Goal: Task Accomplishment & Management: Manage account settings

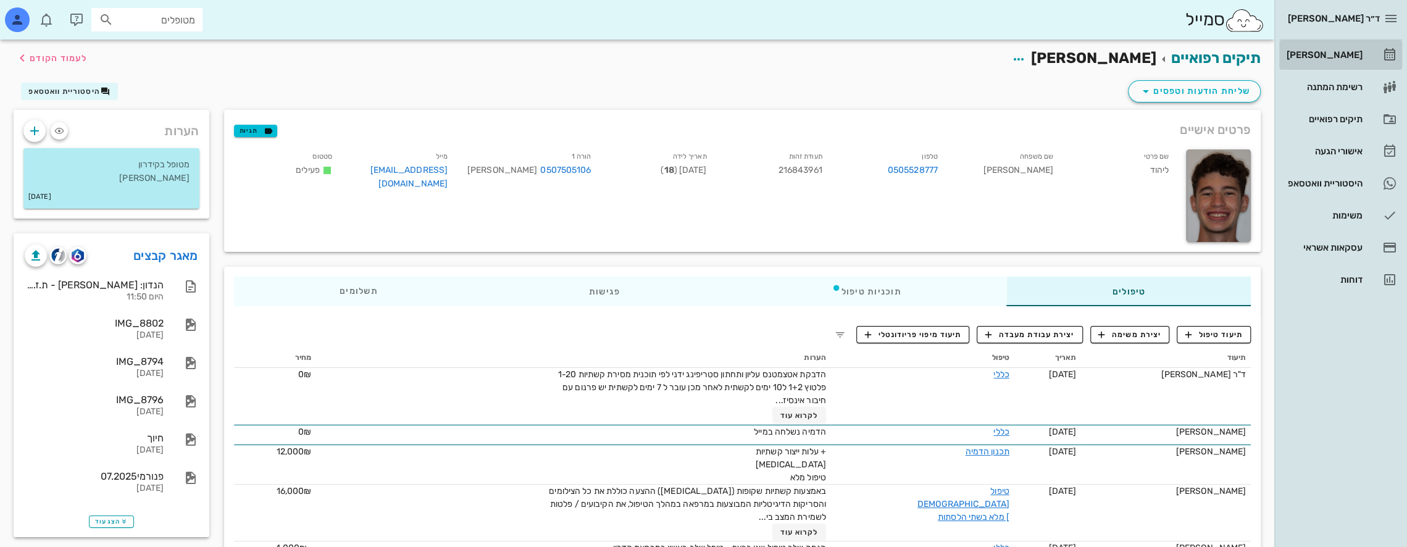
click at [1350, 49] on div "[PERSON_NAME]" at bounding box center [1324, 55] width 78 height 20
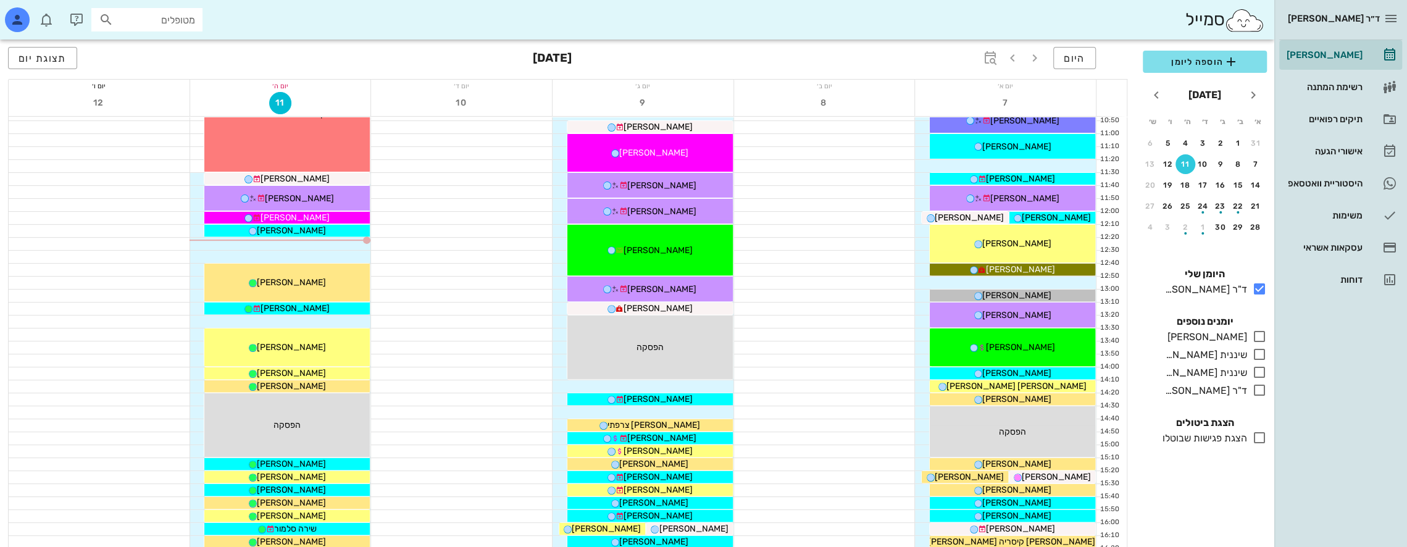
scroll to position [309, 0]
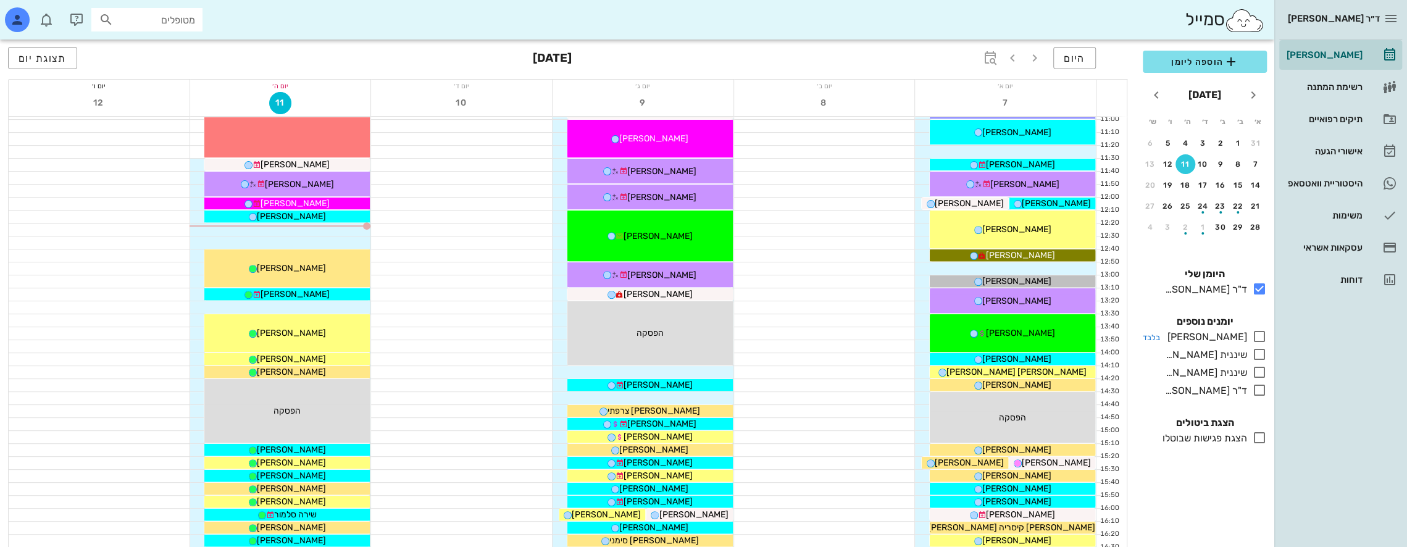
drag, startPoint x: 1266, startPoint y: 338, endPoint x: 1254, endPoint y: 330, distance: 15.1
click at [1266, 338] on icon at bounding box center [1259, 336] width 15 height 15
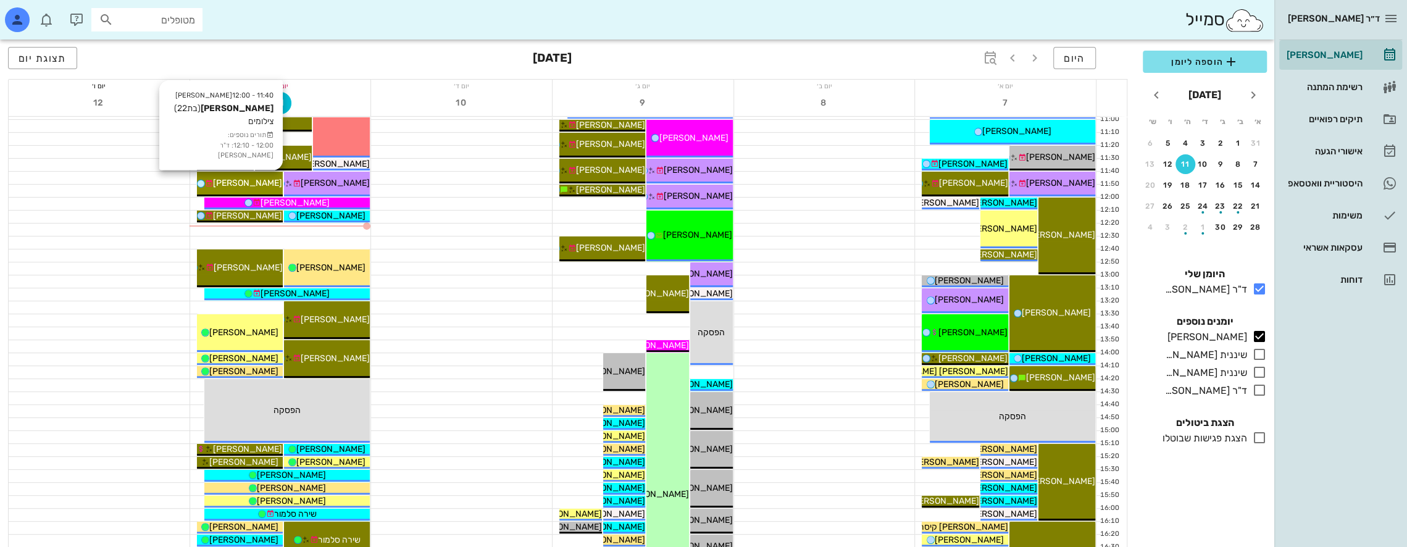
click at [259, 179] on span "[PERSON_NAME]" at bounding box center [247, 183] width 69 height 10
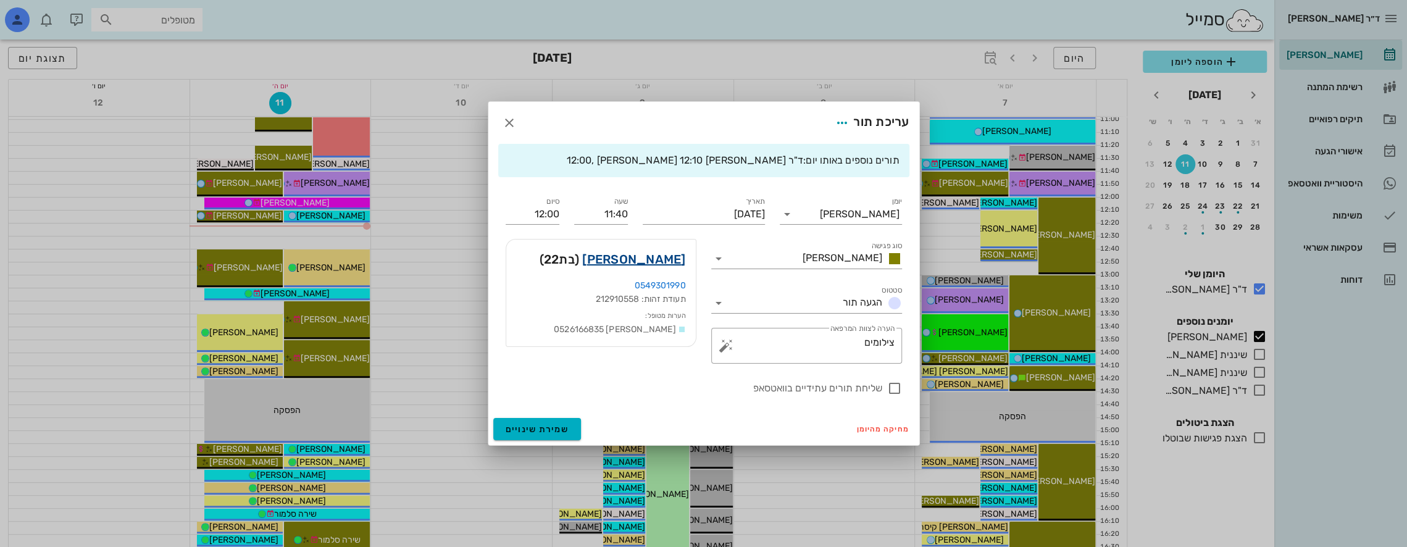
click at [675, 259] on link "[PERSON_NAME]" at bounding box center [633, 260] width 103 height 20
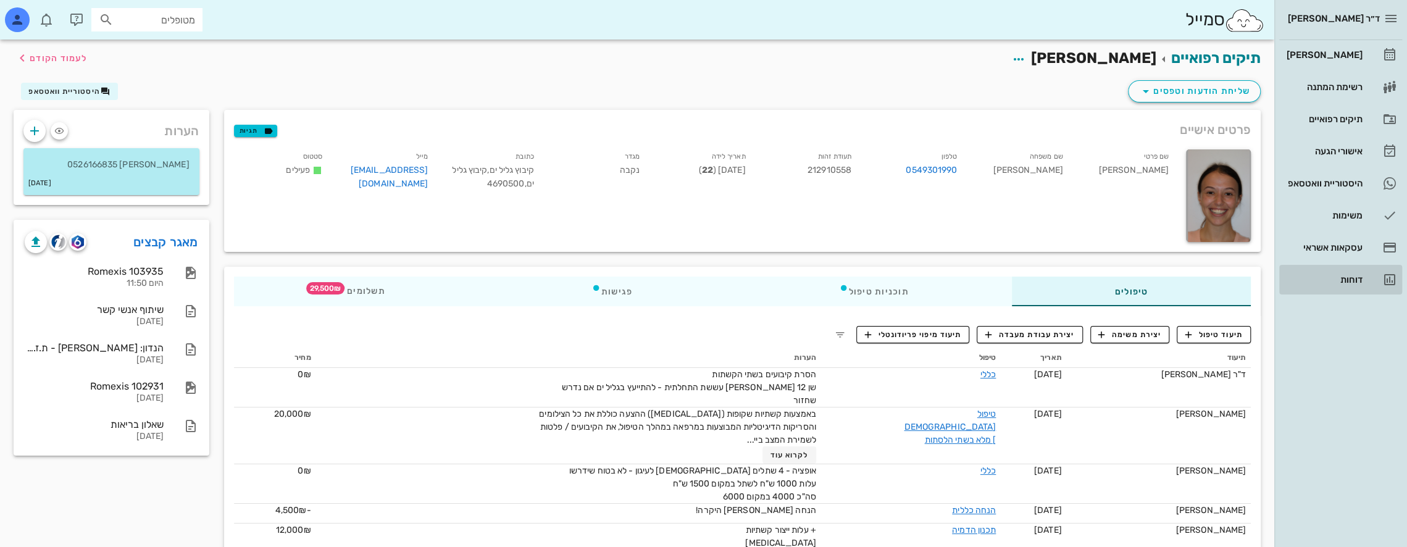
click at [1349, 271] on div "דוחות" at bounding box center [1324, 280] width 78 height 20
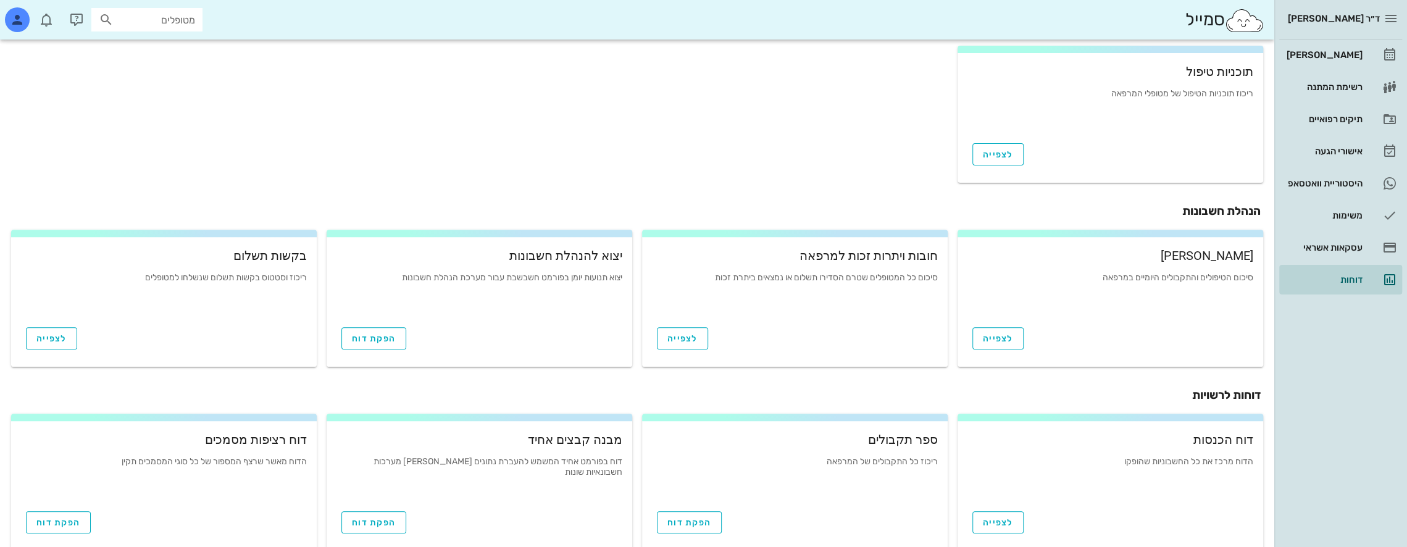
scroll to position [366, 0]
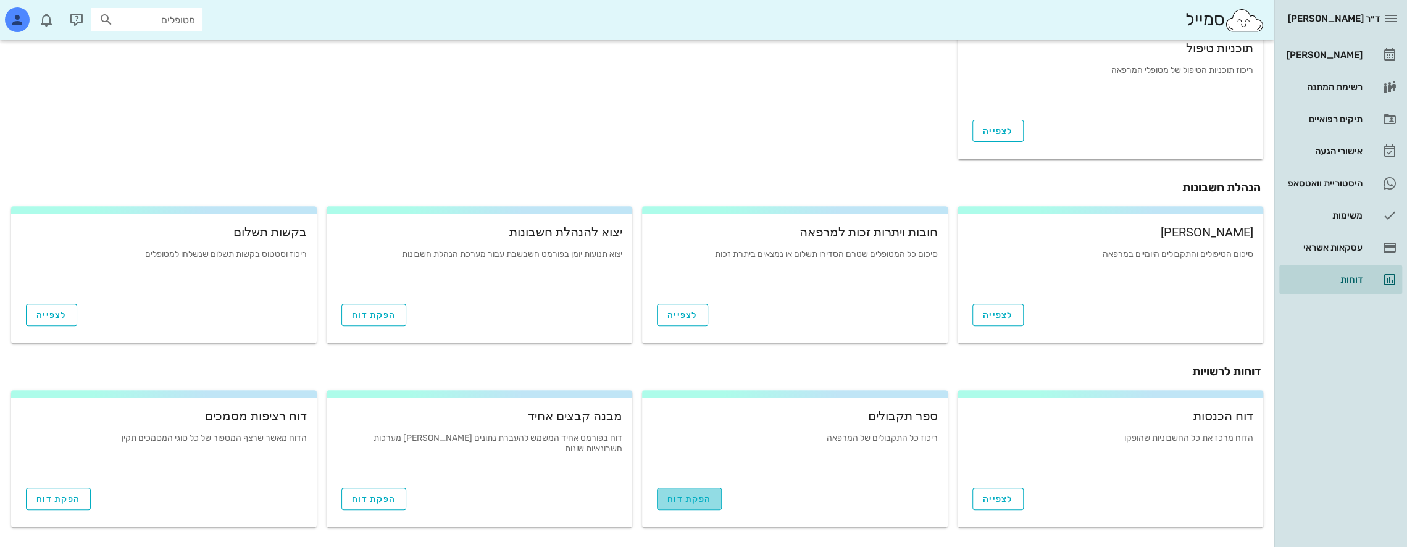
click at [701, 501] on span "הפקת דוח" at bounding box center [690, 499] width 44 height 10
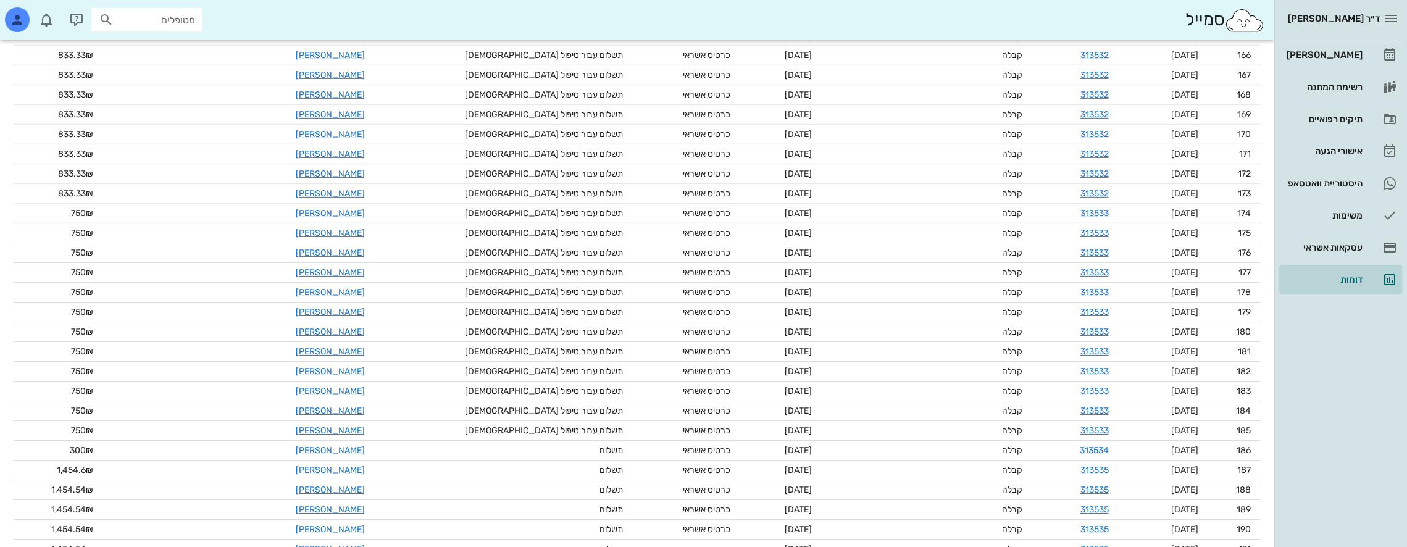
scroll to position [3986, 0]
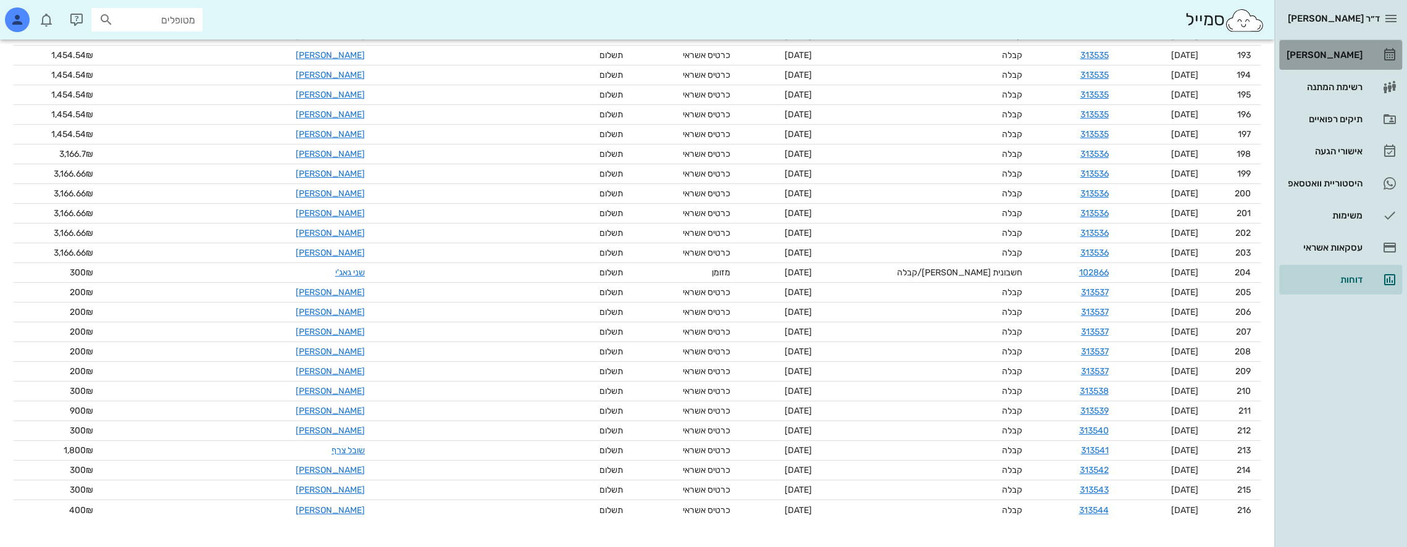
click at [1346, 54] on div "[PERSON_NAME]" at bounding box center [1324, 55] width 78 height 10
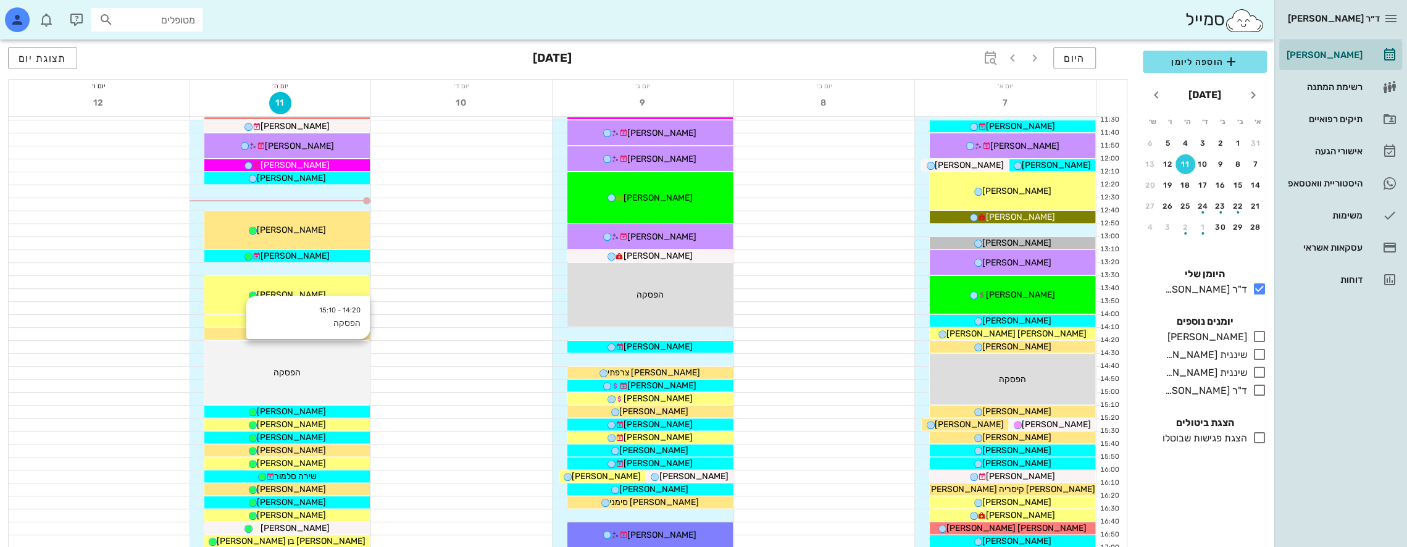
scroll to position [371, 0]
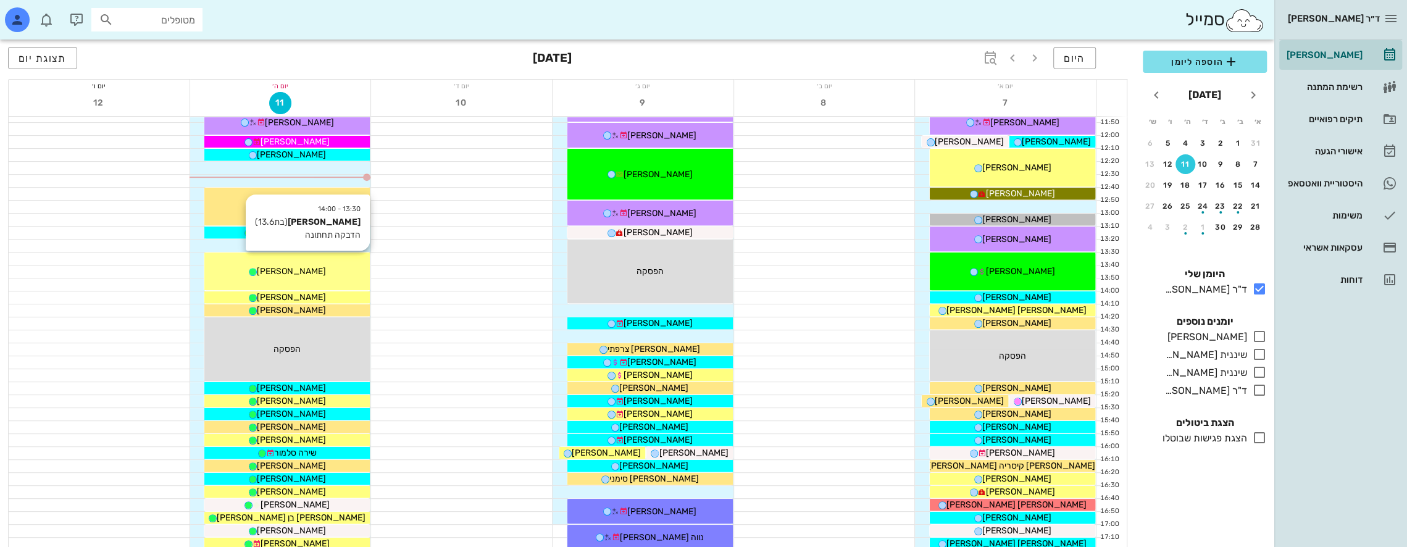
click at [302, 268] on span "[PERSON_NAME]" at bounding box center [291, 271] width 69 height 10
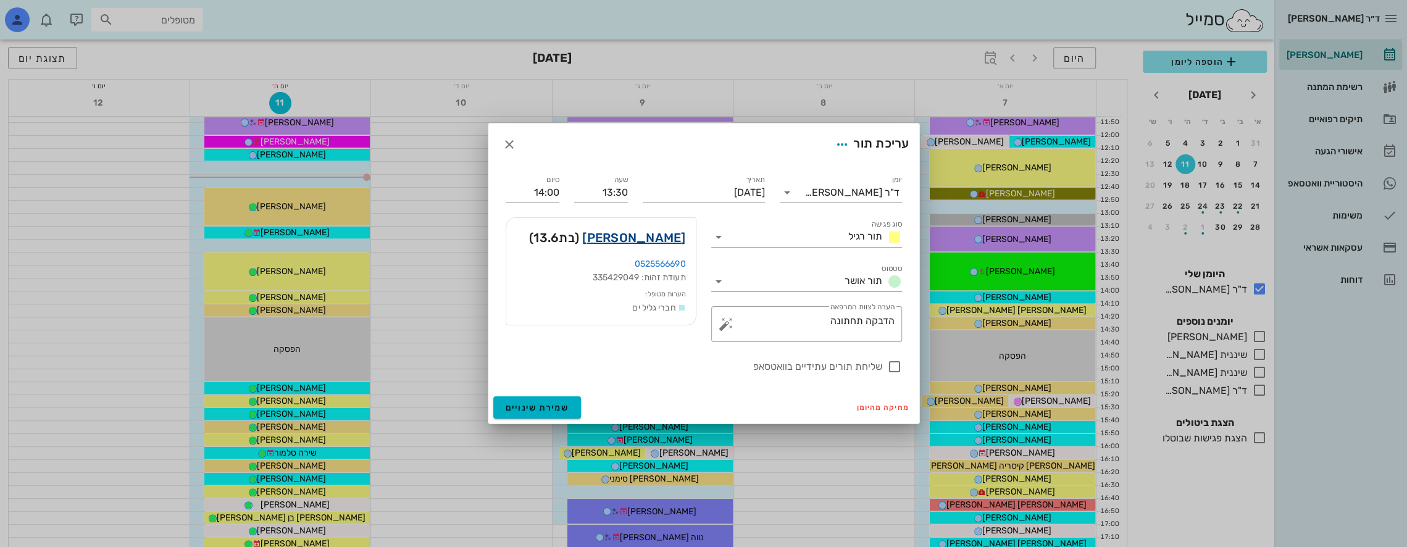
click at [646, 238] on link "[PERSON_NAME]" at bounding box center [633, 238] width 103 height 20
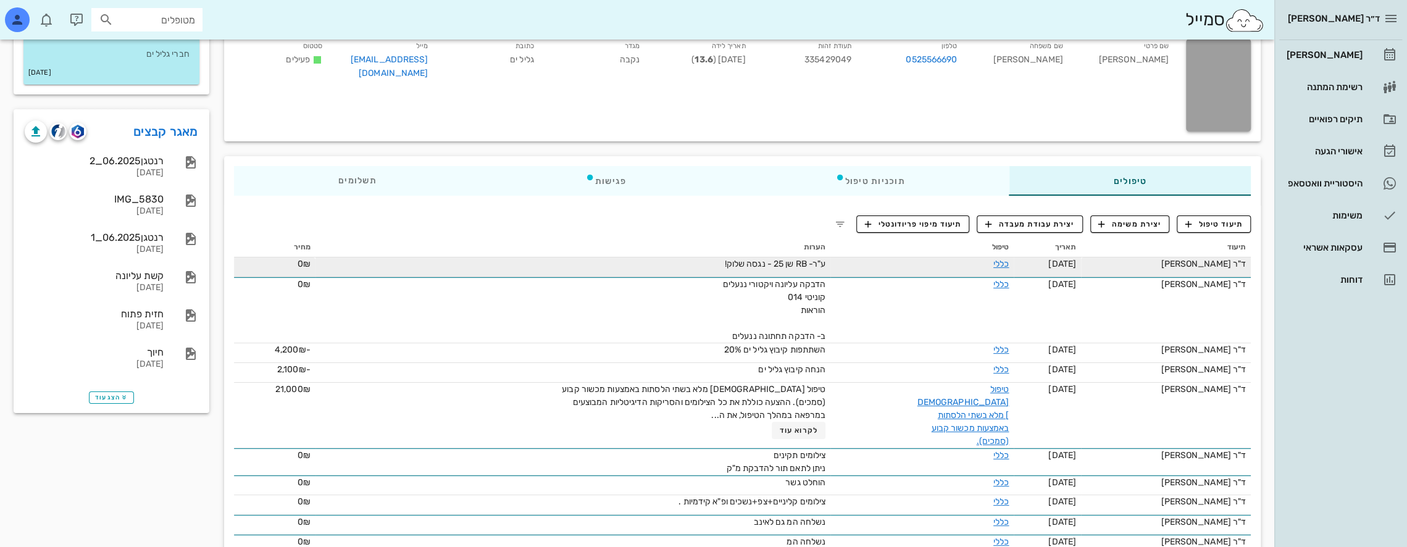
scroll to position [124, 0]
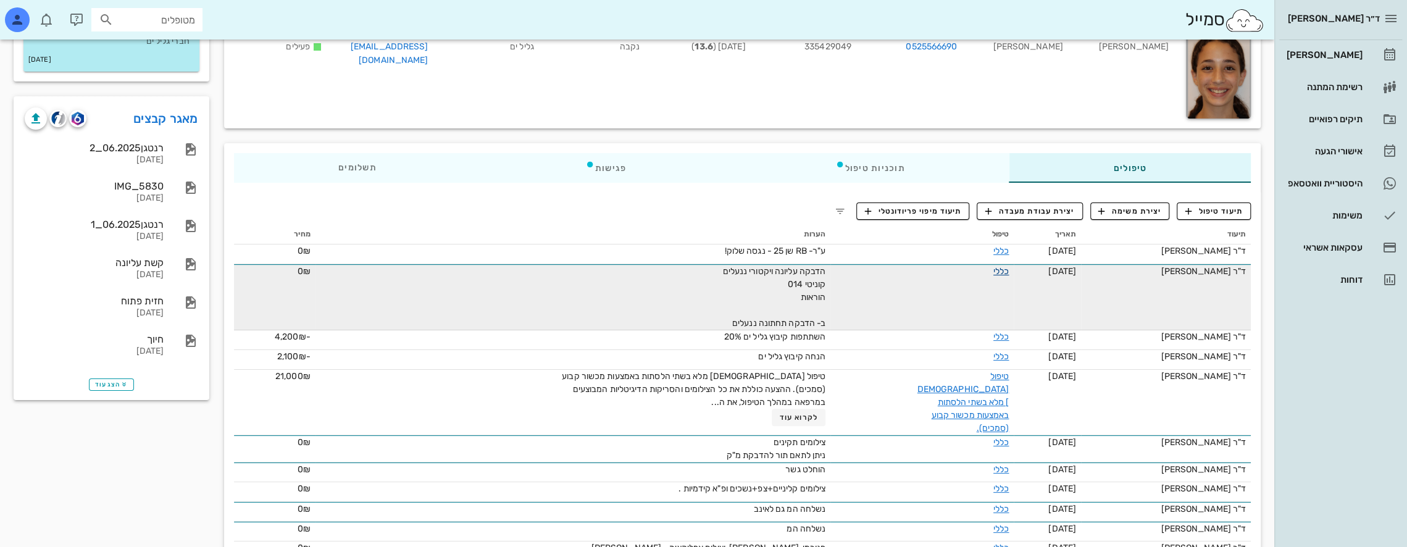
click at [999, 270] on link "כללי" at bounding box center [1001, 271] width 15 height 10
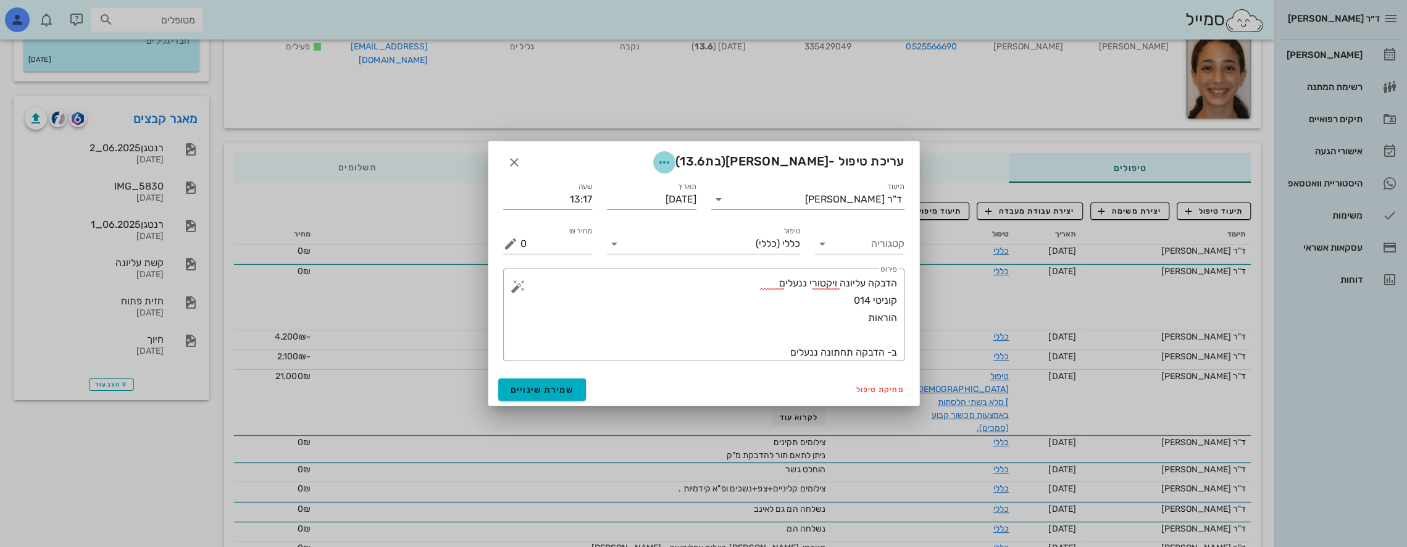
click at [672, 158] on icon "button" at bounding box center [664, 162] width 15 height 15
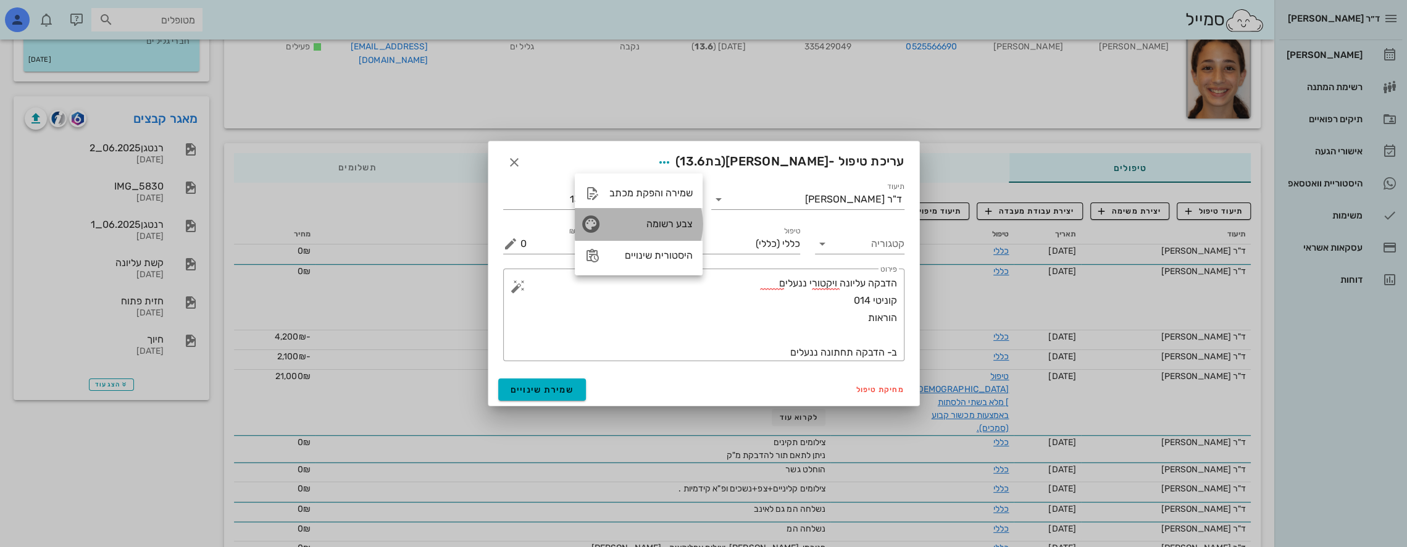
drag, startPoint x: 670, startPoint y: 219, endPoint x: 665, endPoint y: 224, distance: 7.4
click at [669, 220] on div "צבע רשומה" at bounding box center [651, 224] width 83 height 12
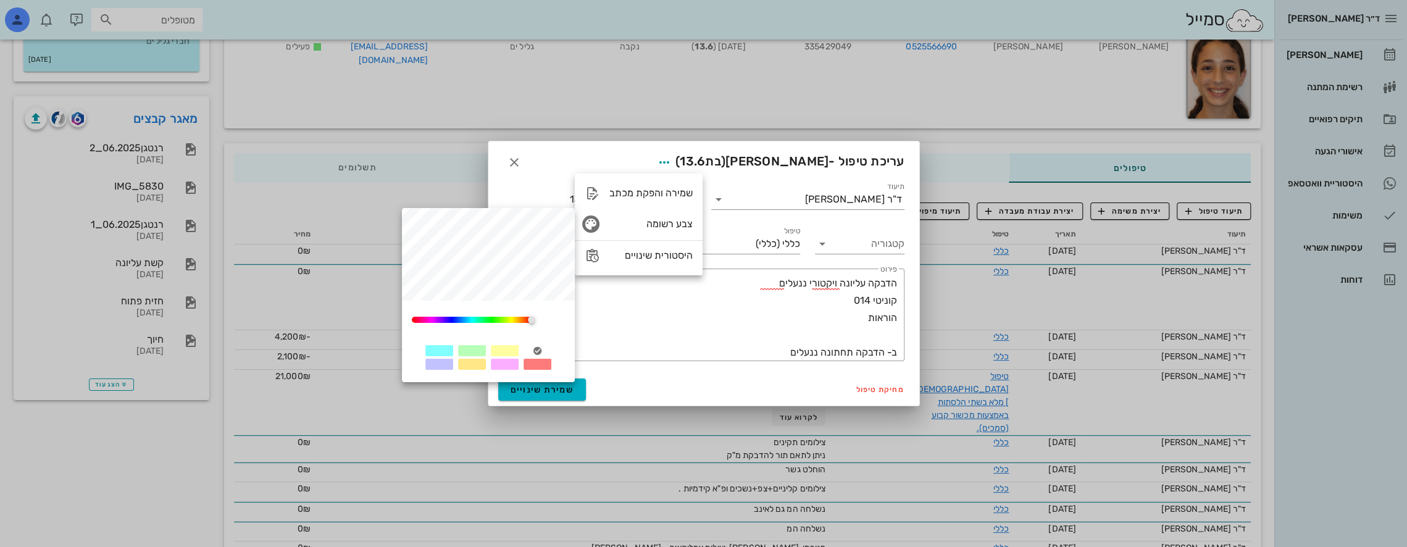
click at [508, 354] on div at bounding box center [505, 350] width 28 height 11
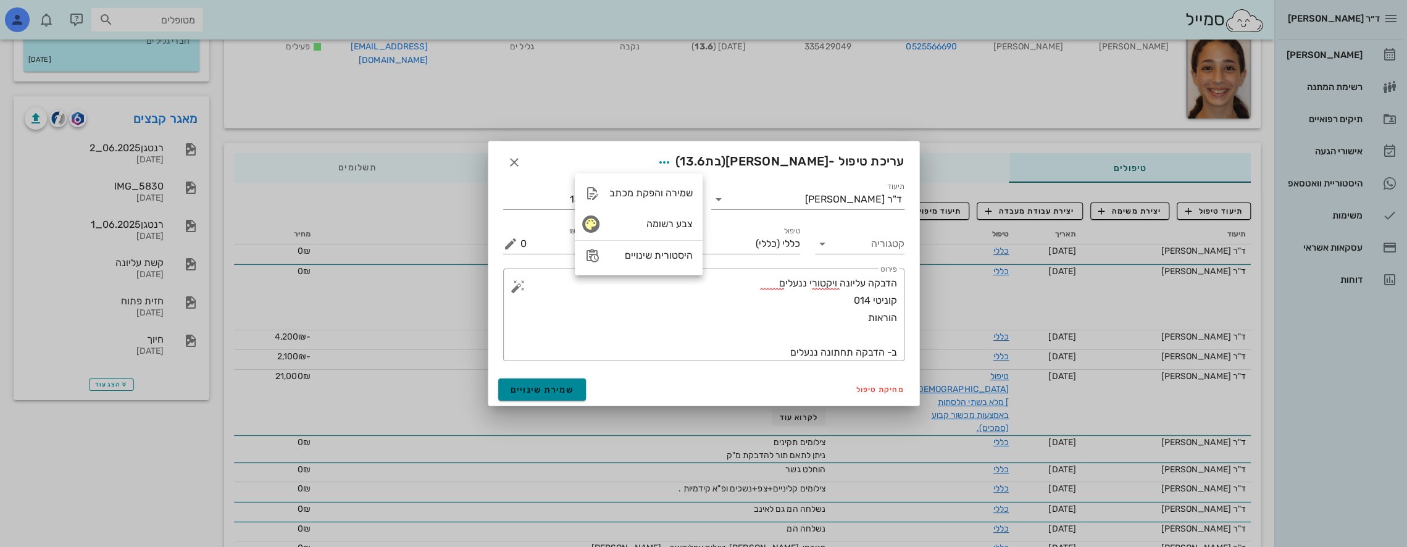
click at [529, 392] on span "שמירת שינויים" at bounding box center [543, 390] width 64 height 10
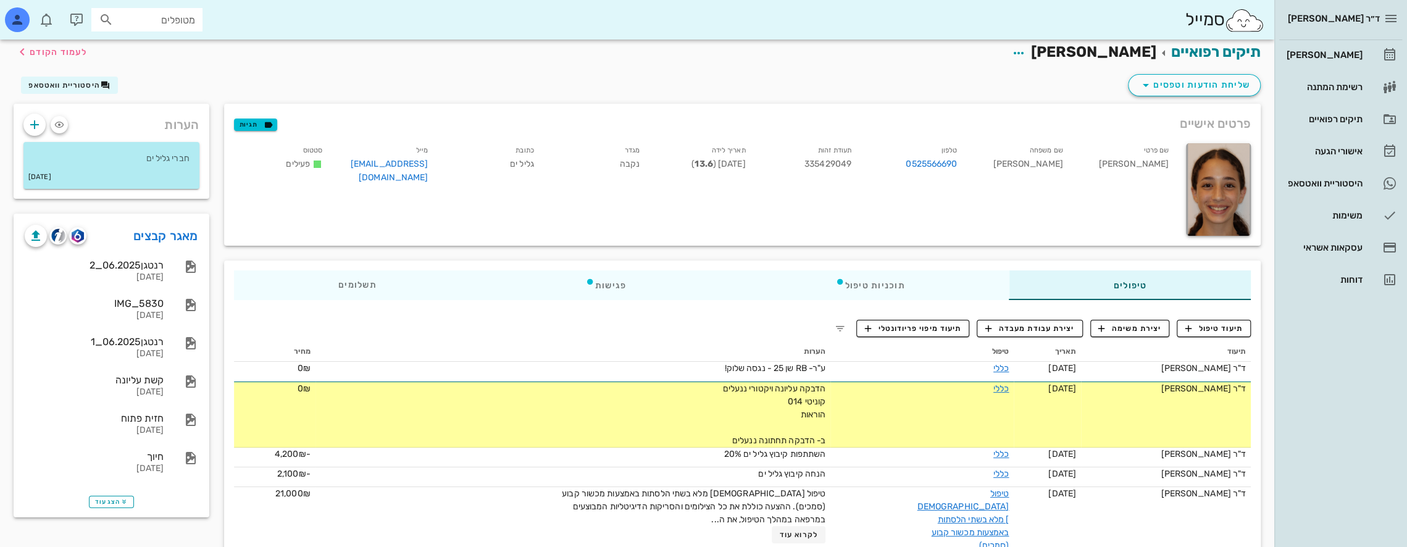
scroll to position [0, 0]
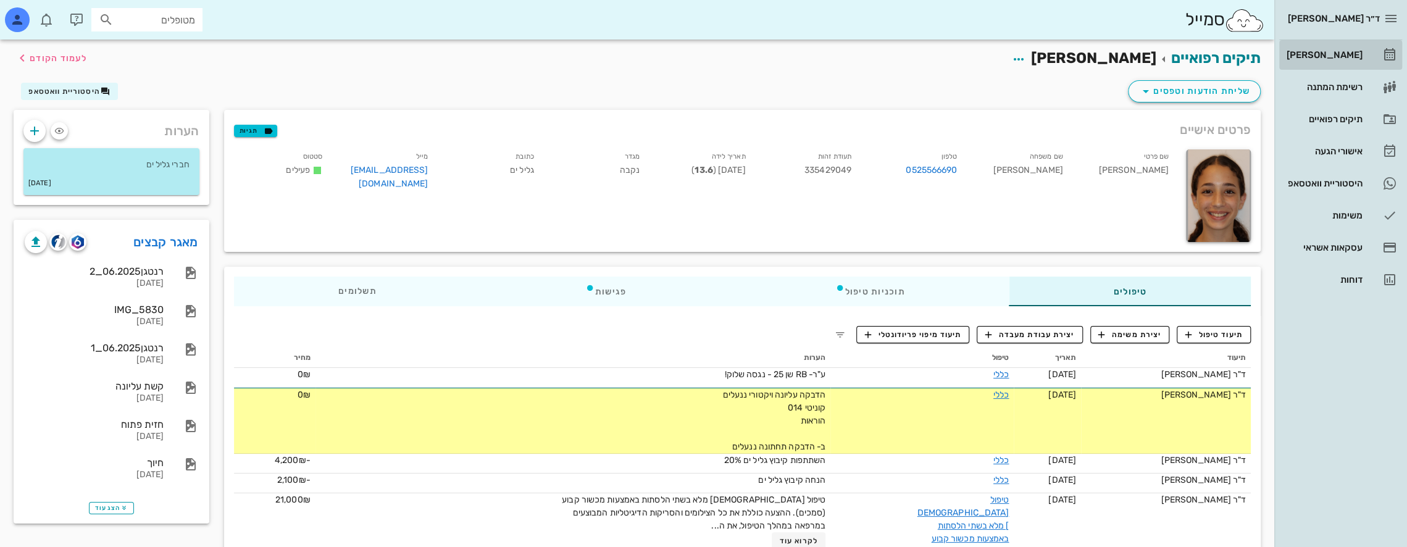
click at [1351, 54] on div "[PERSON_NAME]" at bounding box center [1324, 55] width 78 height 10
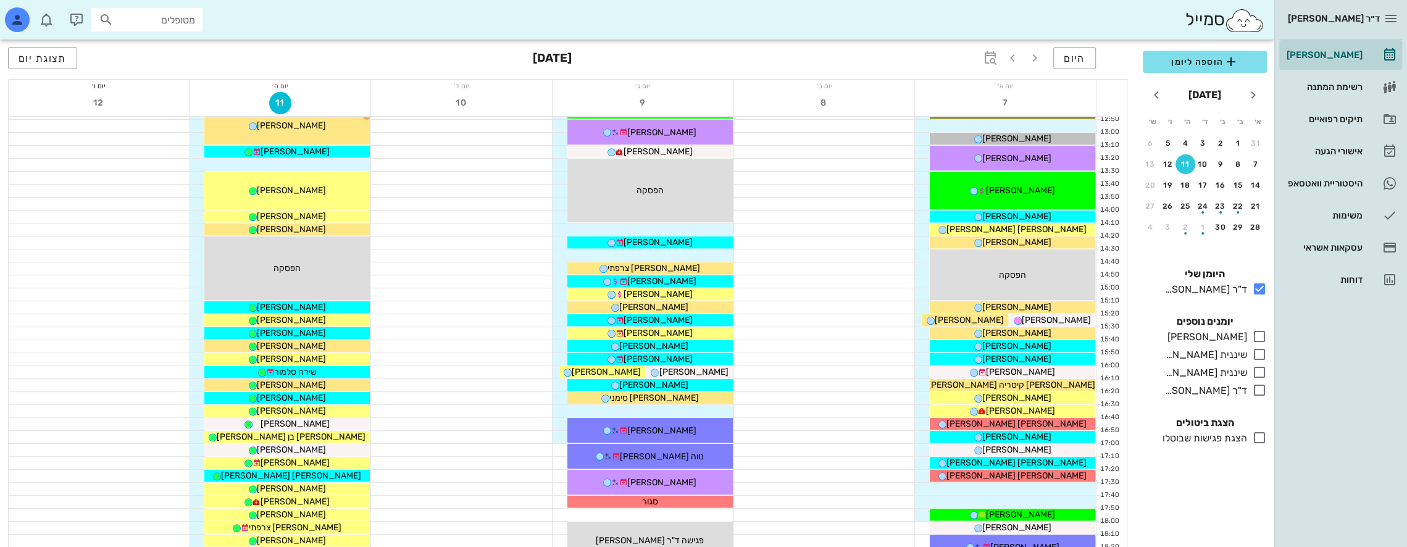
scroll to position [535, 0]
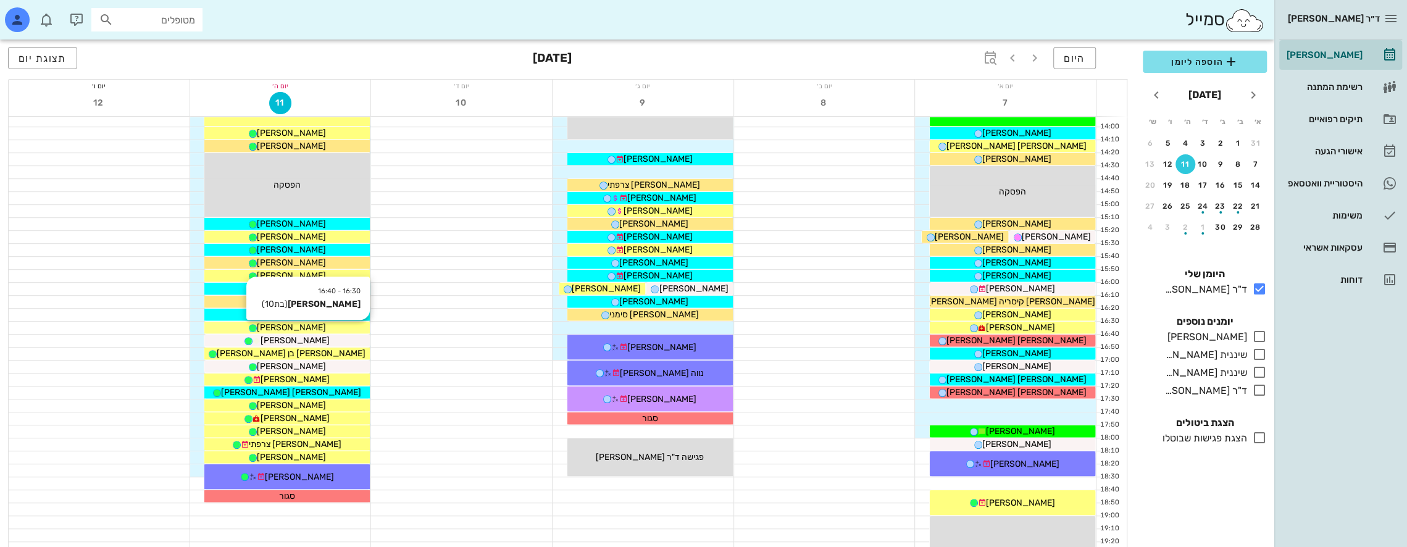
click at [313, 324] on span "[PERSON_NAME]" at bounding box center [291, 327] width 69 height 10
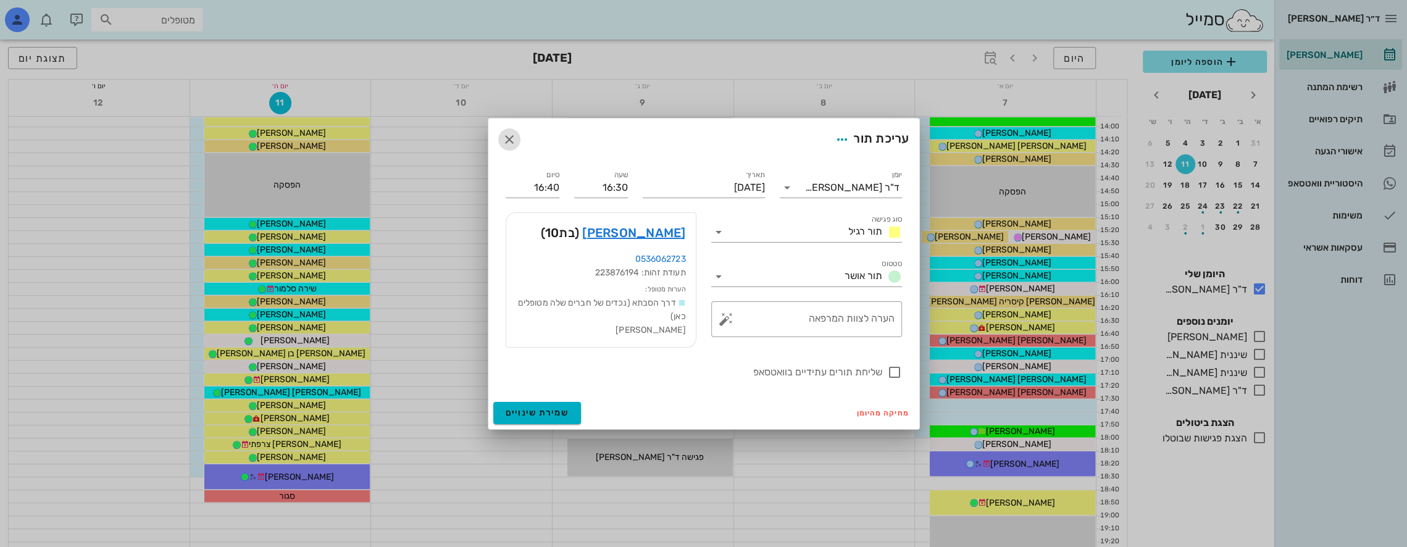
click at [506, 136] on icon "button" at bounding box center [509, 139] width 15 height 15
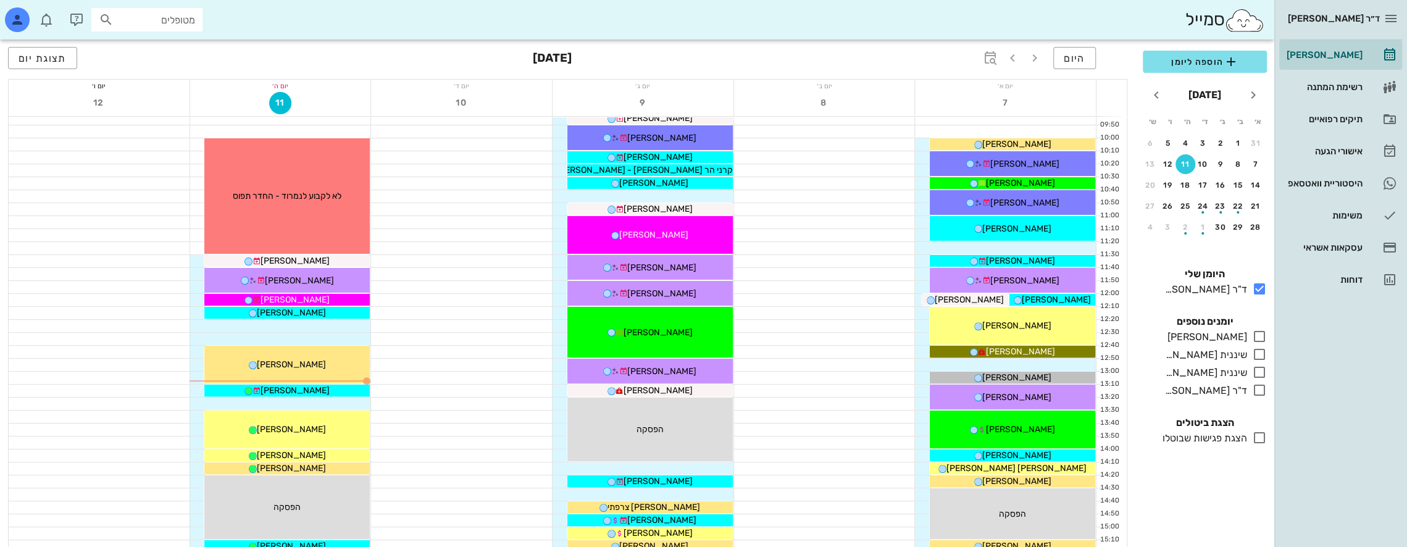
scroll to position [288, 0]
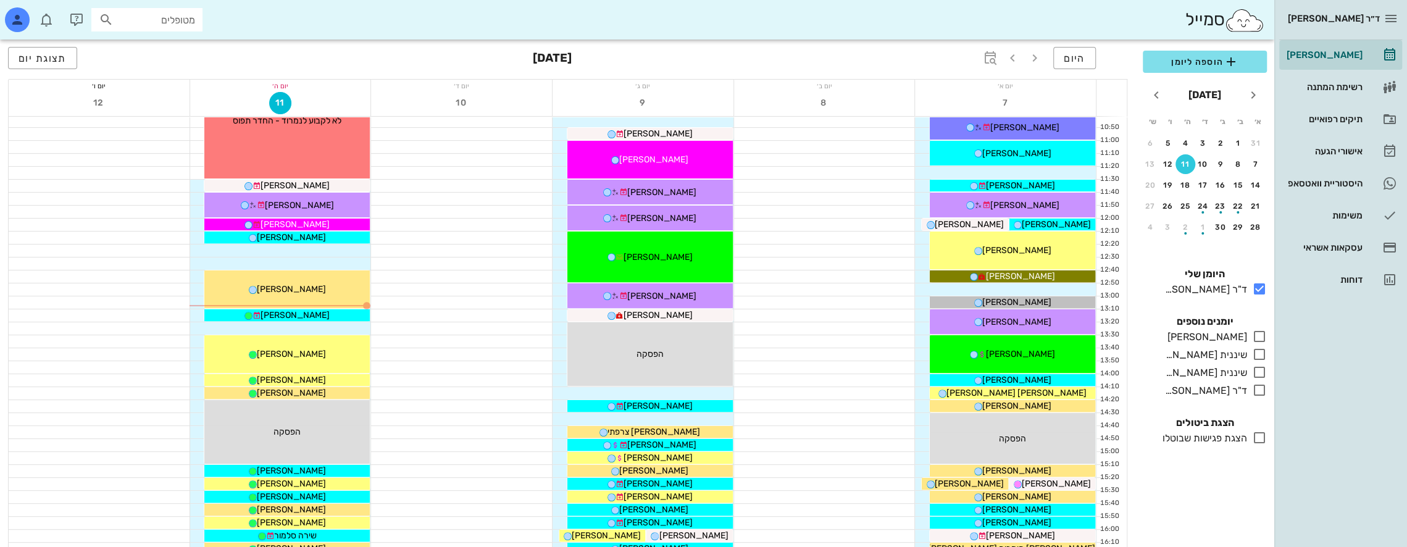
click at [144, 14] on input "מטופלים" at bounding box center [155, 20] width 79 height 16
type input "[PERSON_NAME]"
click at [177, 46] on div "[PERSON_NAME] 337031579" at bounding box center [125, 47] width 136 height 10
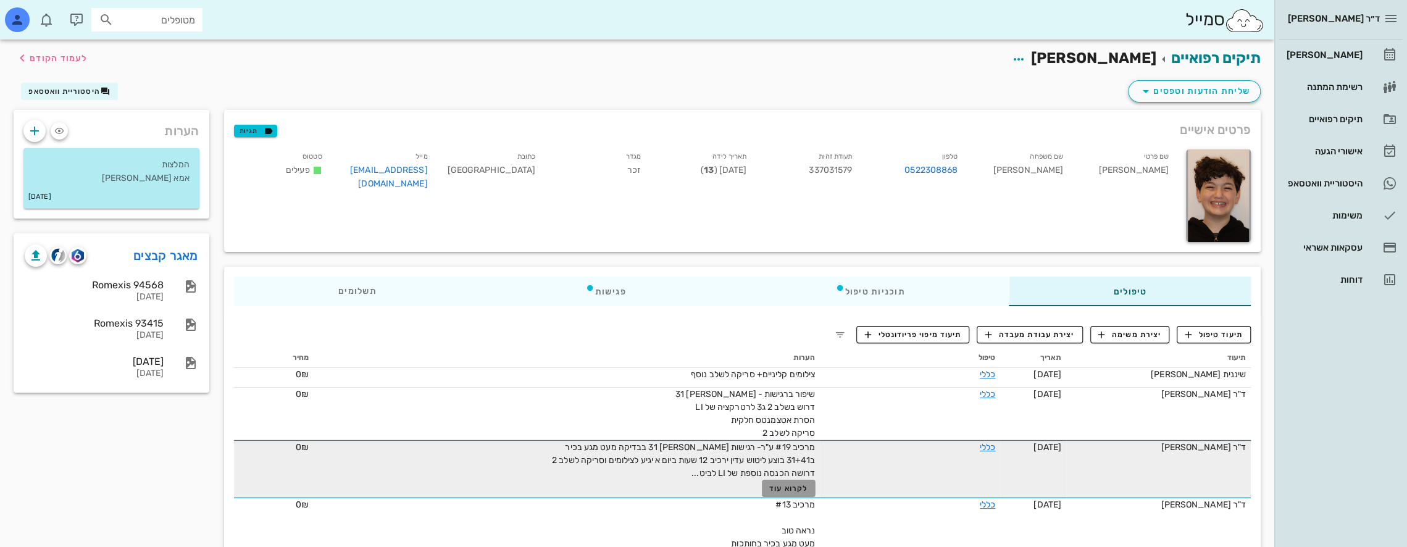
click at [788, 489] on span "לקרוא עוד" at bounding box center [789, 488] width 38 height 9
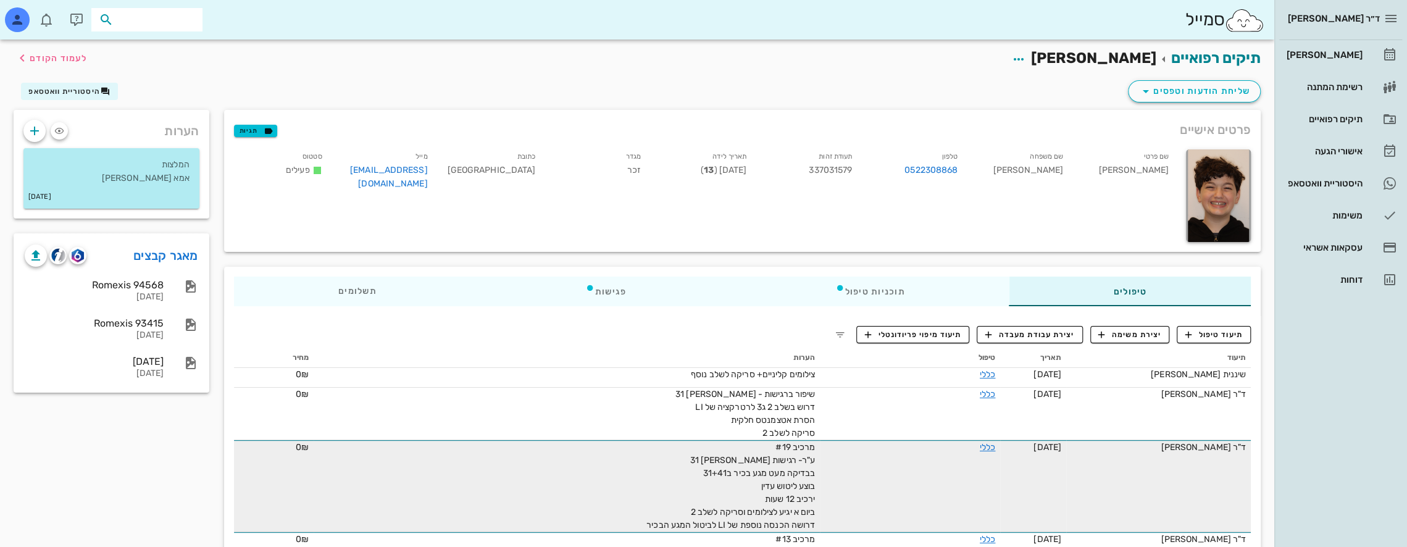
click at [167, 21] on input "text" at bounding box center [155, 20] width 79 height 16
type input "ג"
type input "[PERSON_NAME] [PERSON_NAME]"
click at [174, 48] on div "[PERSON_NAME] 326040045" at bounding box center [127, 47] width 136 height 10
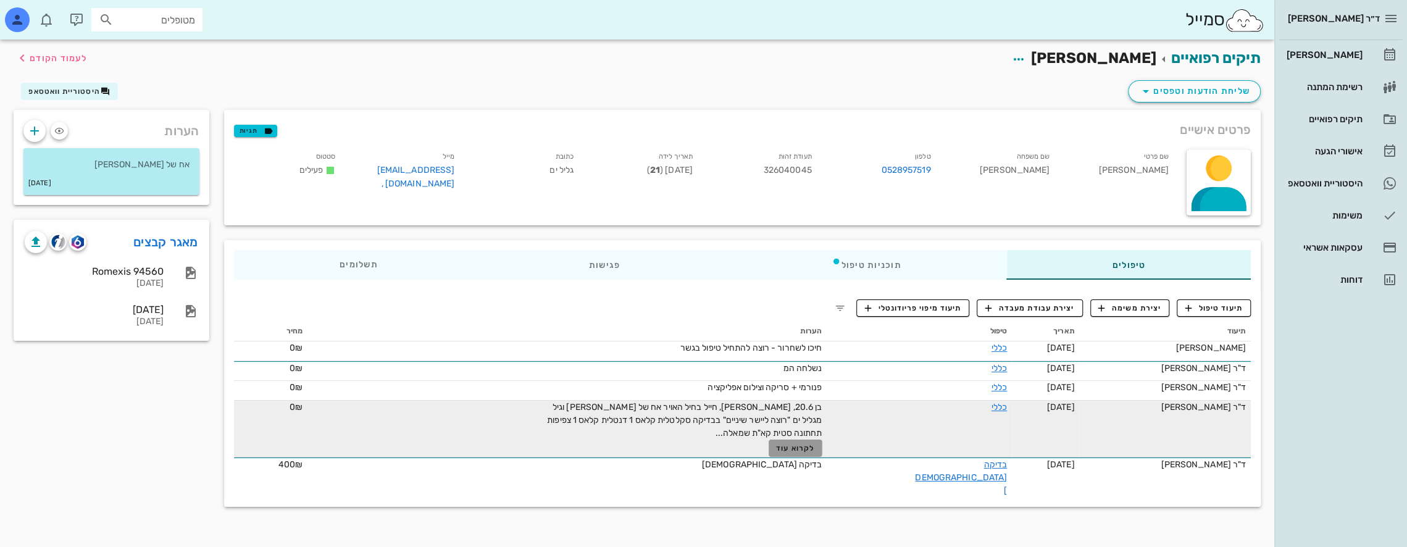
click at [808, 447] on span "לקרוא עוד" at bounding box center [795, 448] width 38 height 9
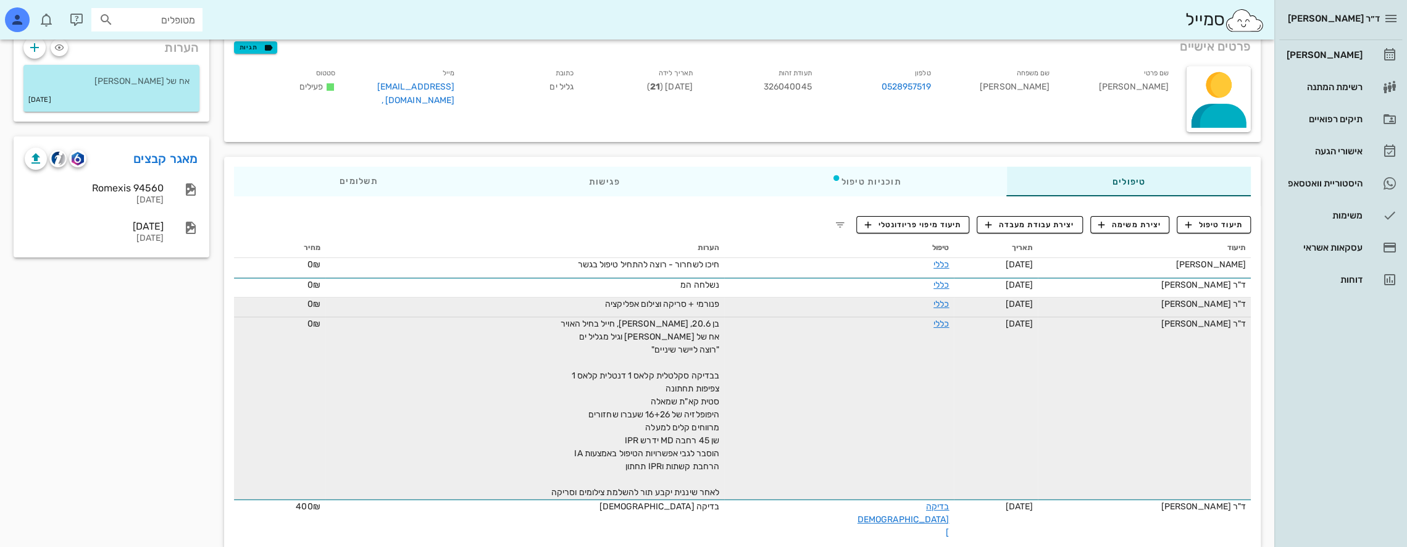
scroll to position [85, 0]
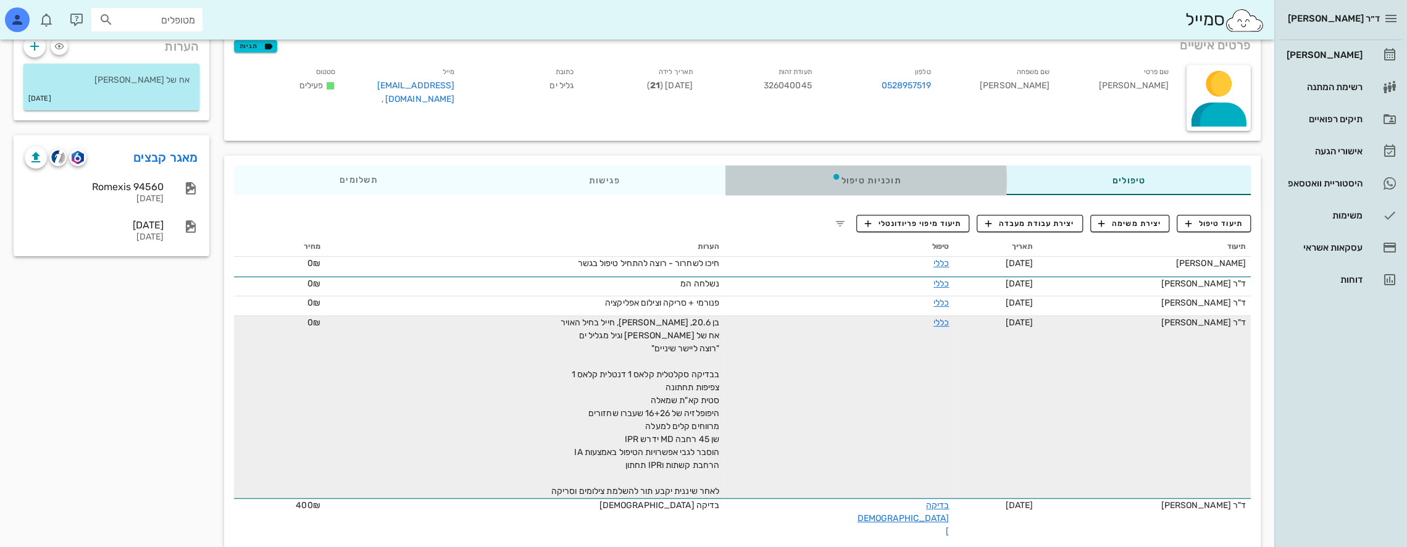
click at [809, 187] on div "תוכניות טיפול" at bounding box center [866, 181] width 281 height 30
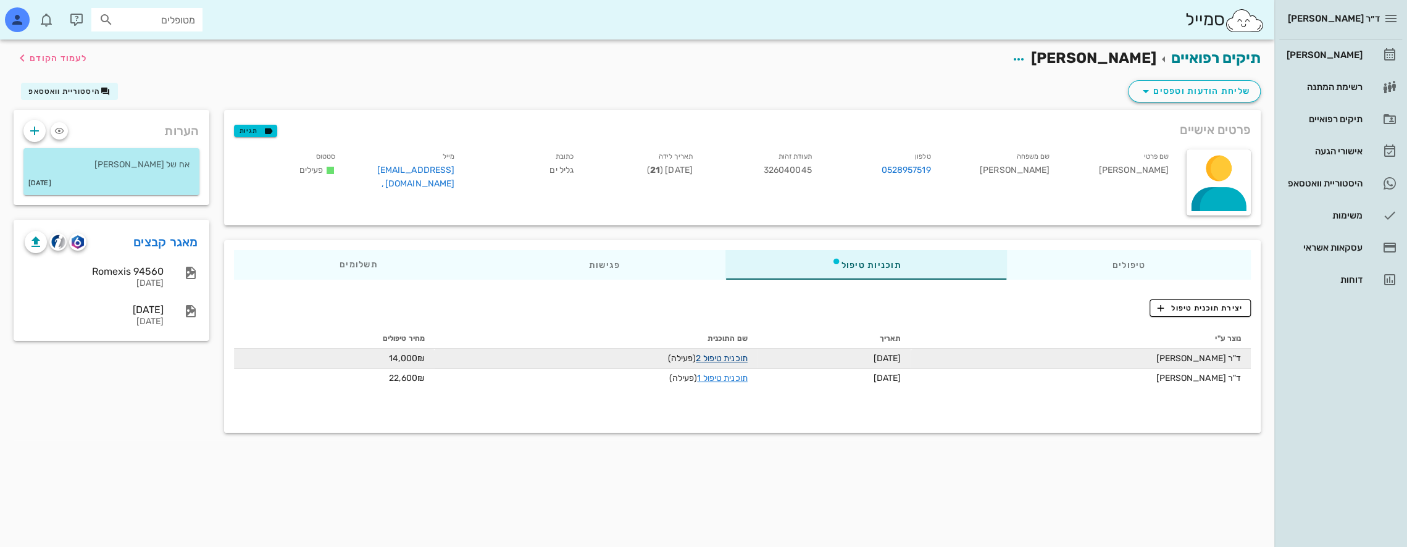
click at [724, 356] on link "תוכנית טיפול 2" at bounding box center [721, 358] width 51 height 10
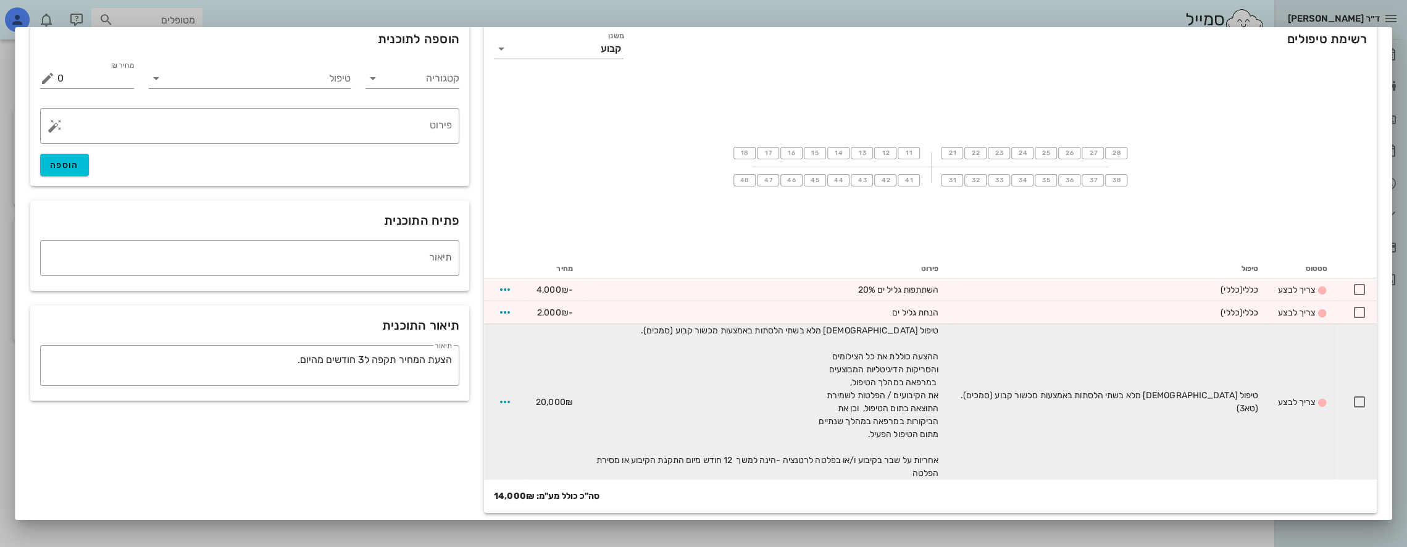
scroll to position [49, 0]
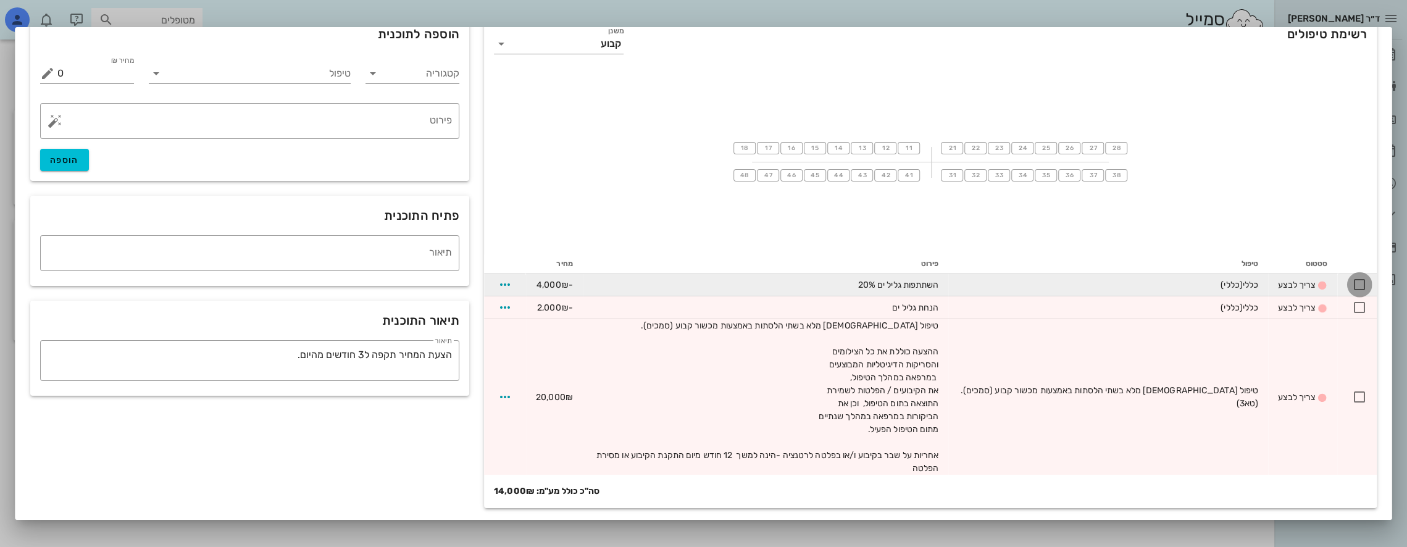
click at [1359, 285] on div at bounding box center [1359, 284] width 21 height 21
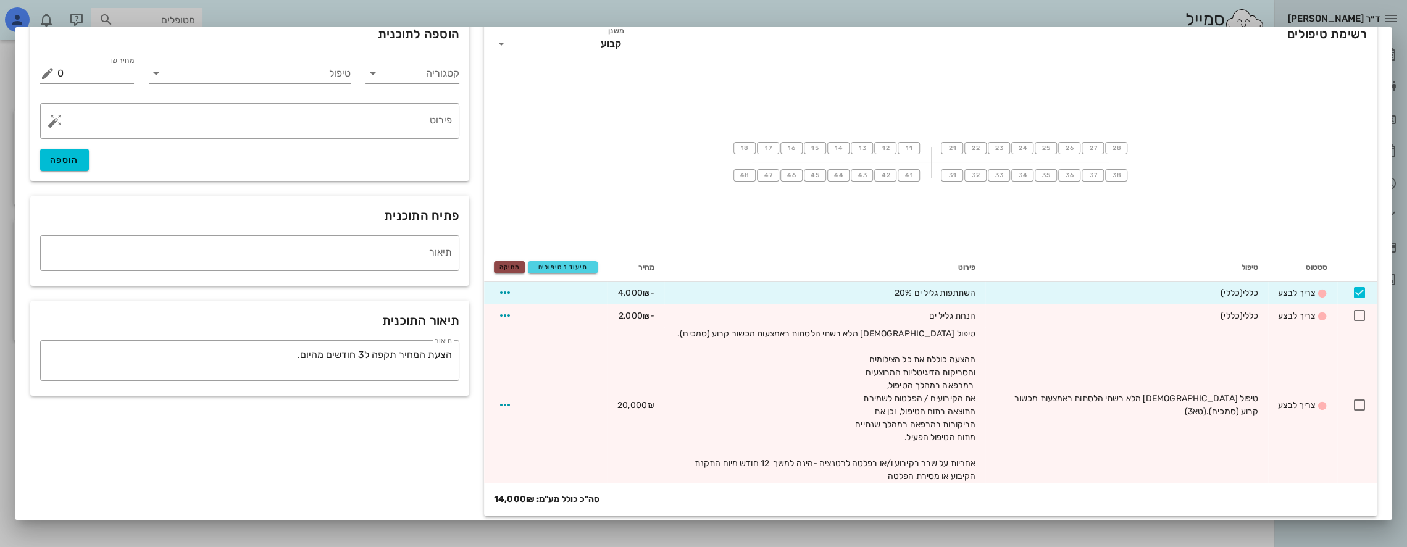
click at [519, 264] on span "מחיקה" at bounding box center [510, 267] width 20 height 7
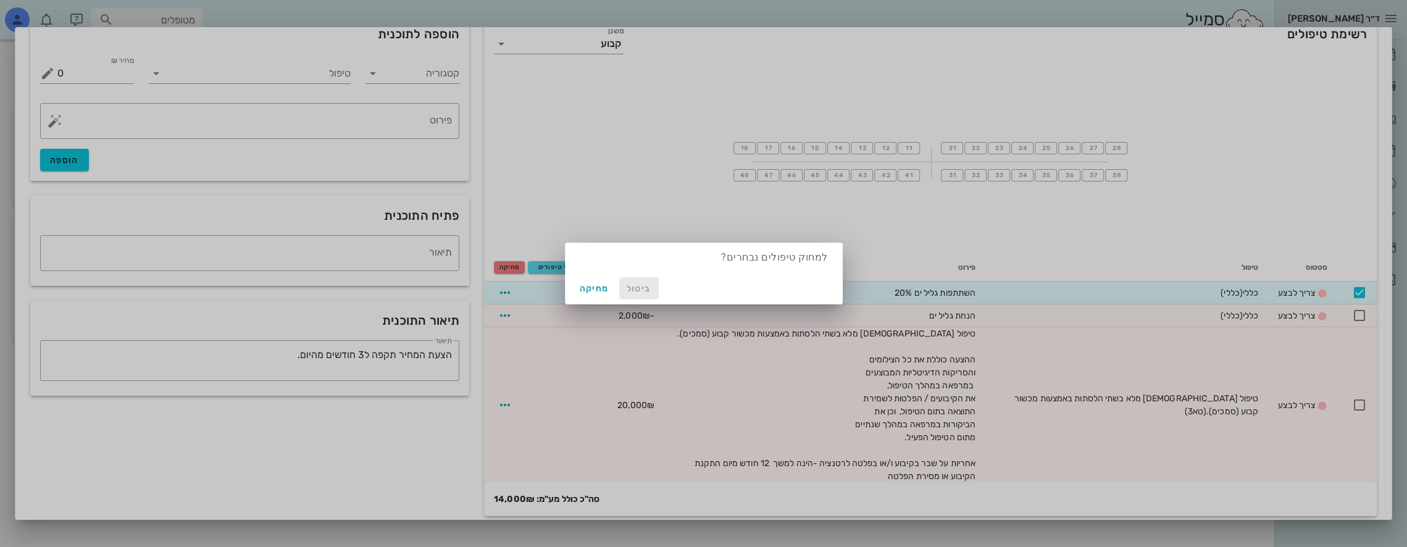
click at [634, 292] on span "ביטול" at bounding box center [639, 288] width 30 height 10
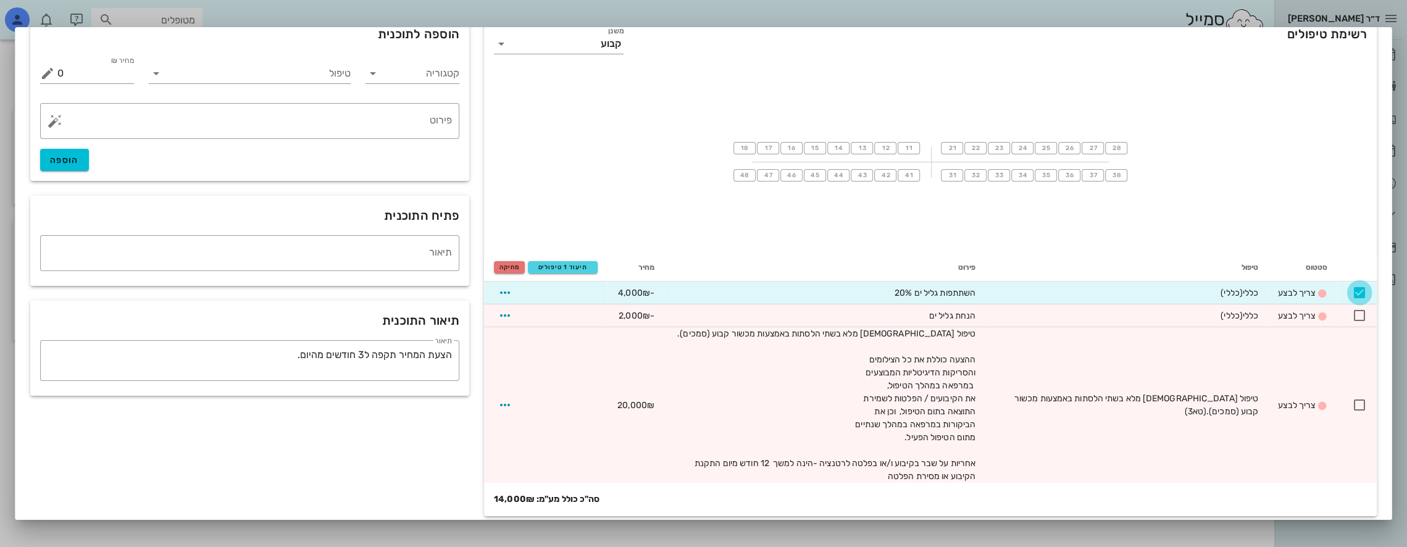
drag, startPoint x: 1360, startPoint y: 290, endPoint x: 1352, endPoint y: 279, distance: 13.7
click at [1360, 290] on div at bounding box center [1359, 292] width 21 height 21
checkbox input "false"
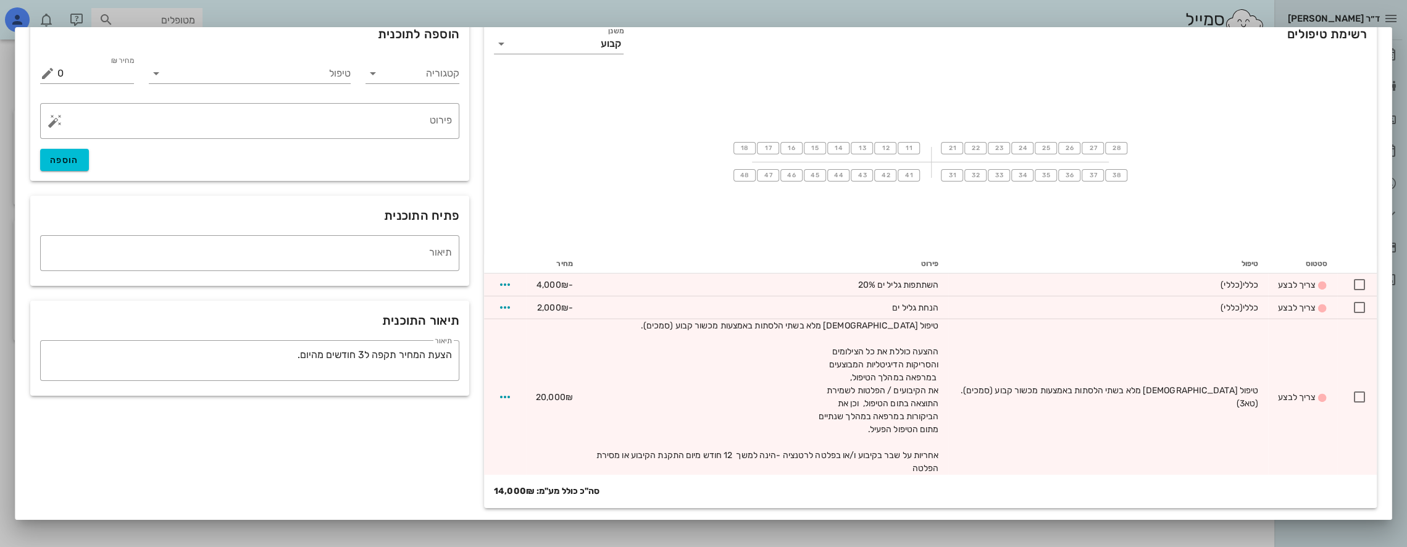
scroll to position [0, 0]
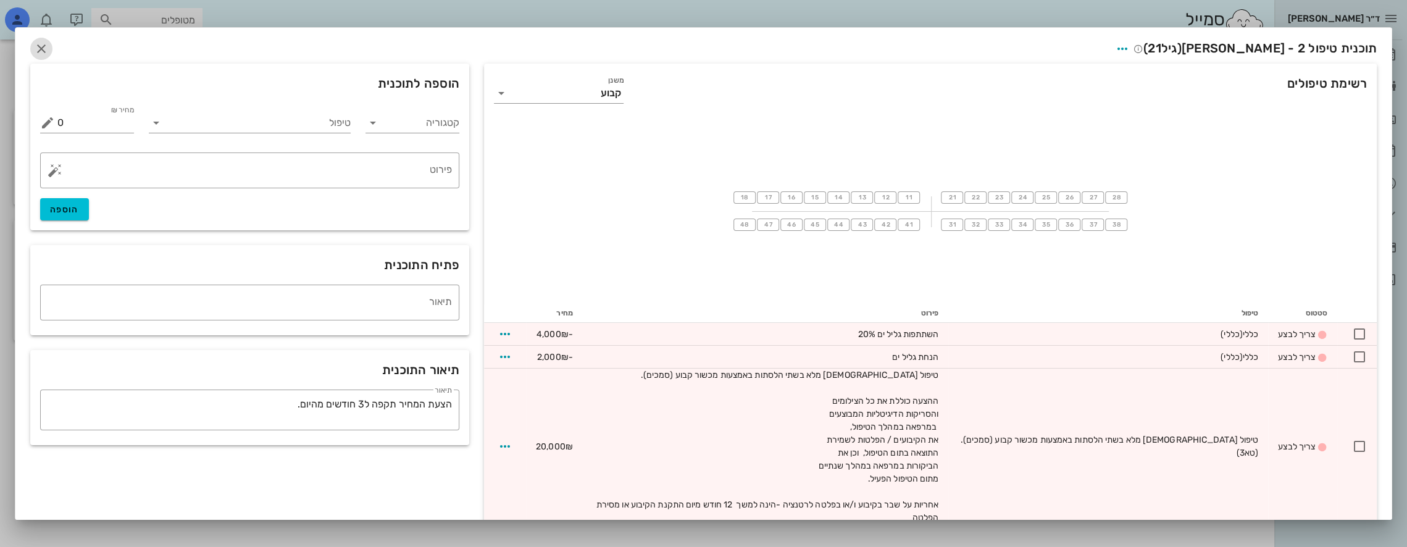
click at [45, 47] on icon "button" at bounding box center [41, 48] width 15 height 15
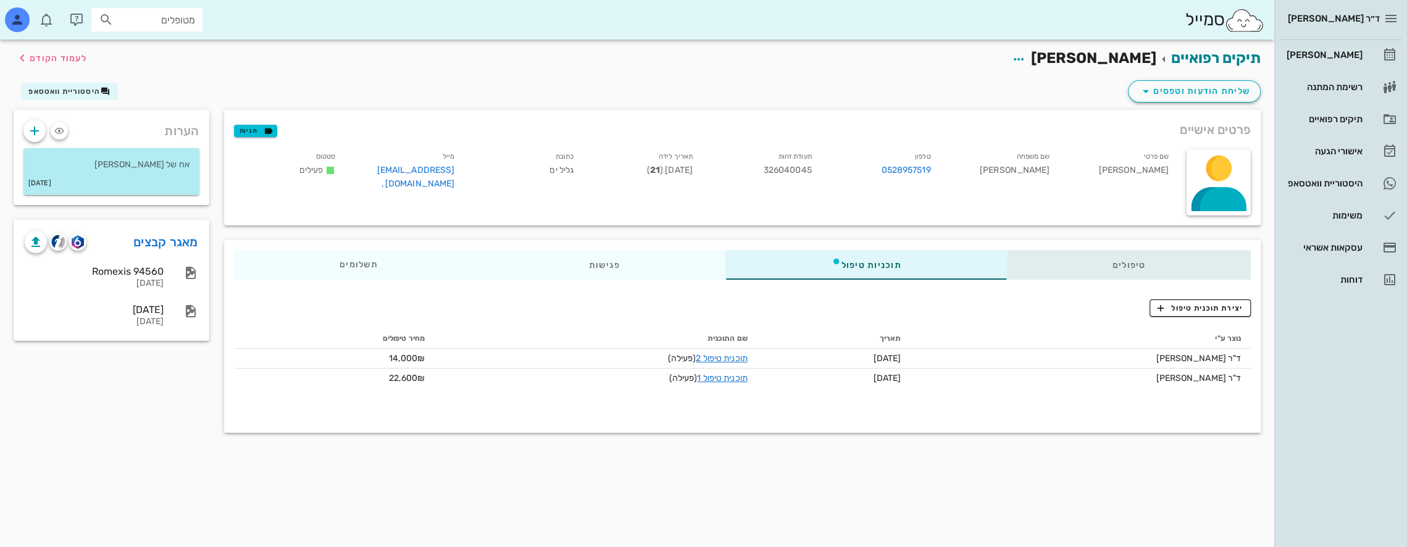
click at [1183, 250] on div "טיפולים" at bounding box center [1129, 265] width 245 height 30
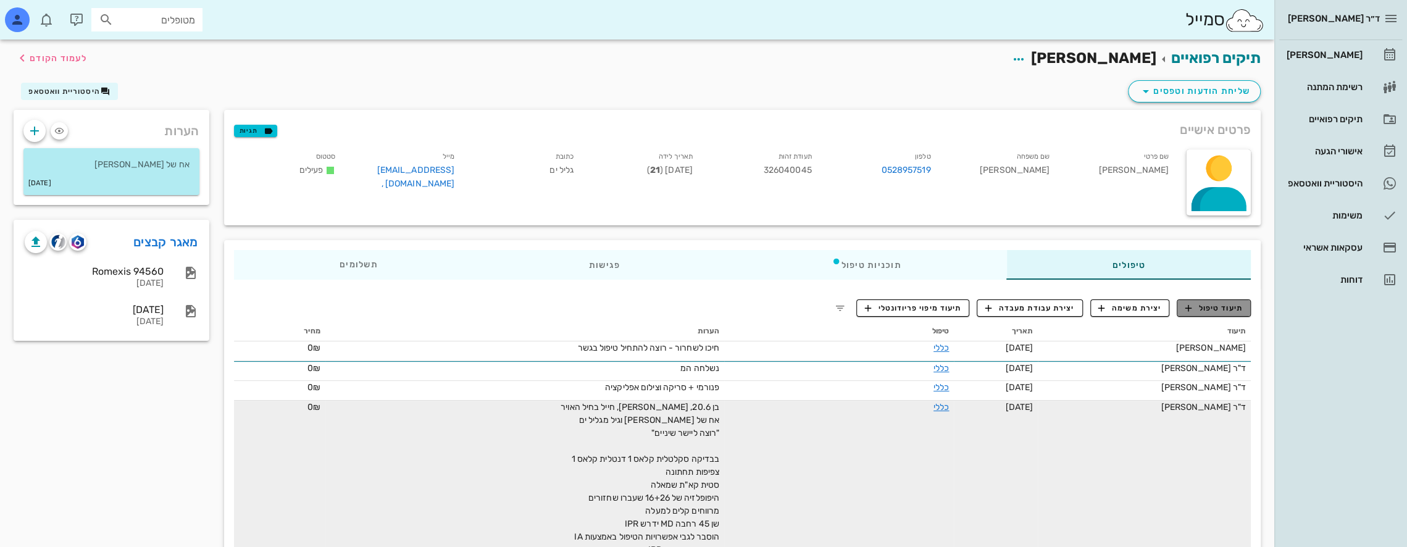
click at [1212, 310] on span "תיעוד טיפול" at bounding box center [1214, 308] width 57 height 11
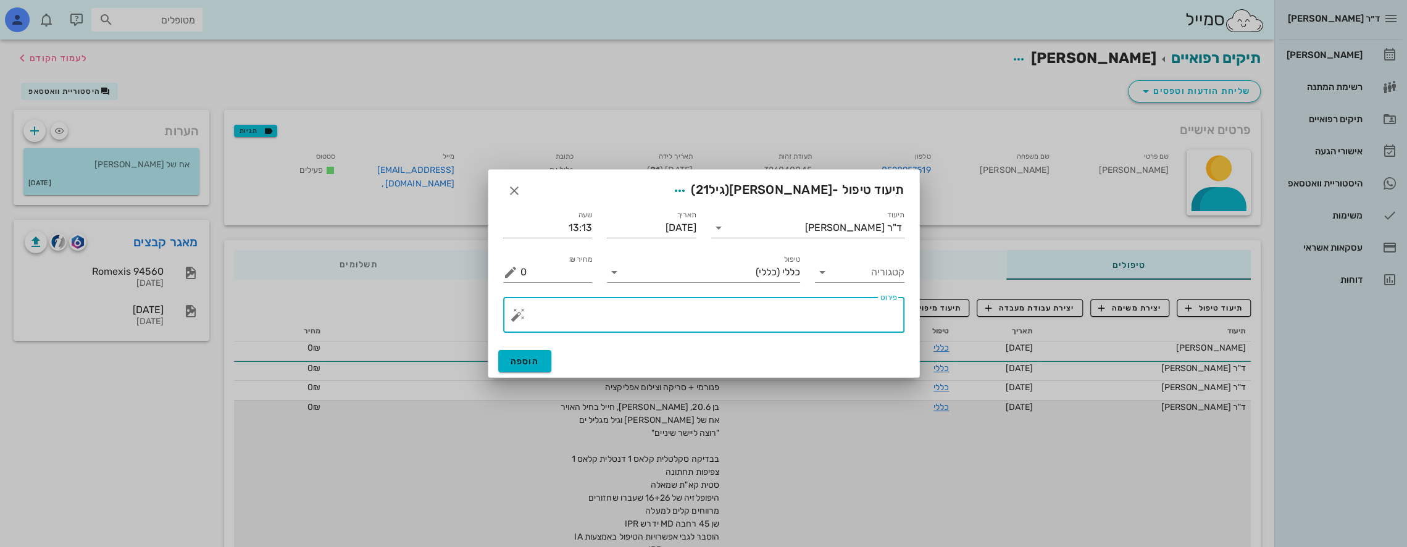
click at [852, 311] on textarea "פירוט" at bounding box center [709, 318] width 377 height 30
type textarea "א"
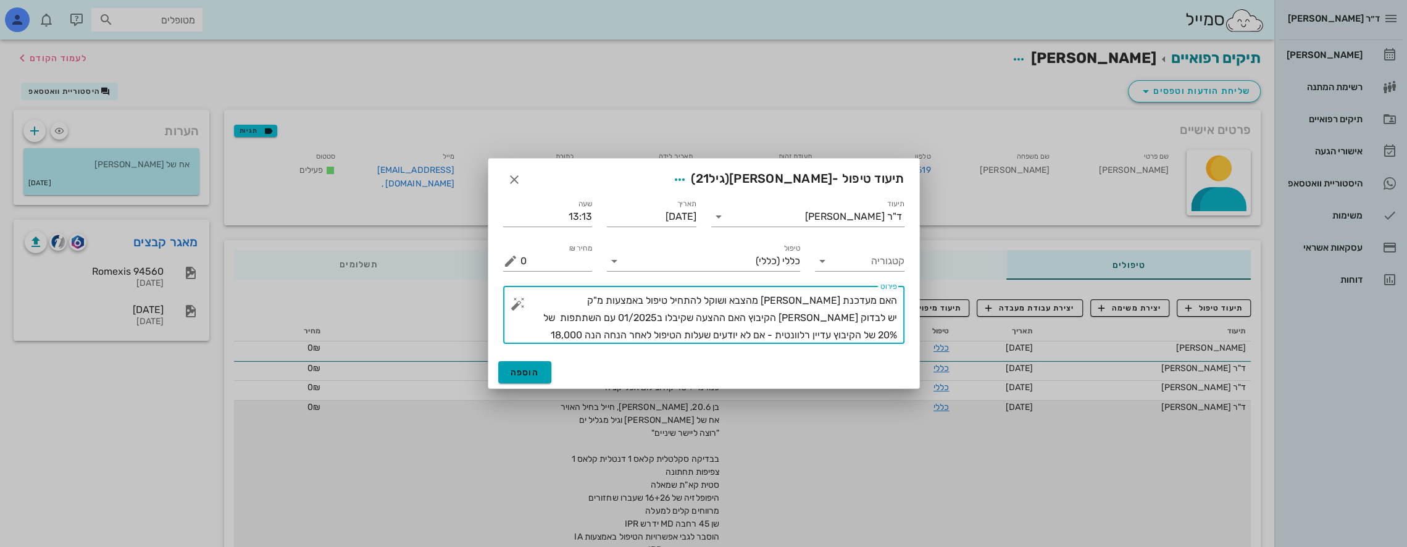
type textarea "האם מעדכנת [PERSON_NAME] מהצבא ושוקל להתחיל טיפול באמצעות מ"ק יש לבדוק [PERSON_…"
click at [522, 366] on button "הוספה" at bounding box center [525, 372] width 54 height 22
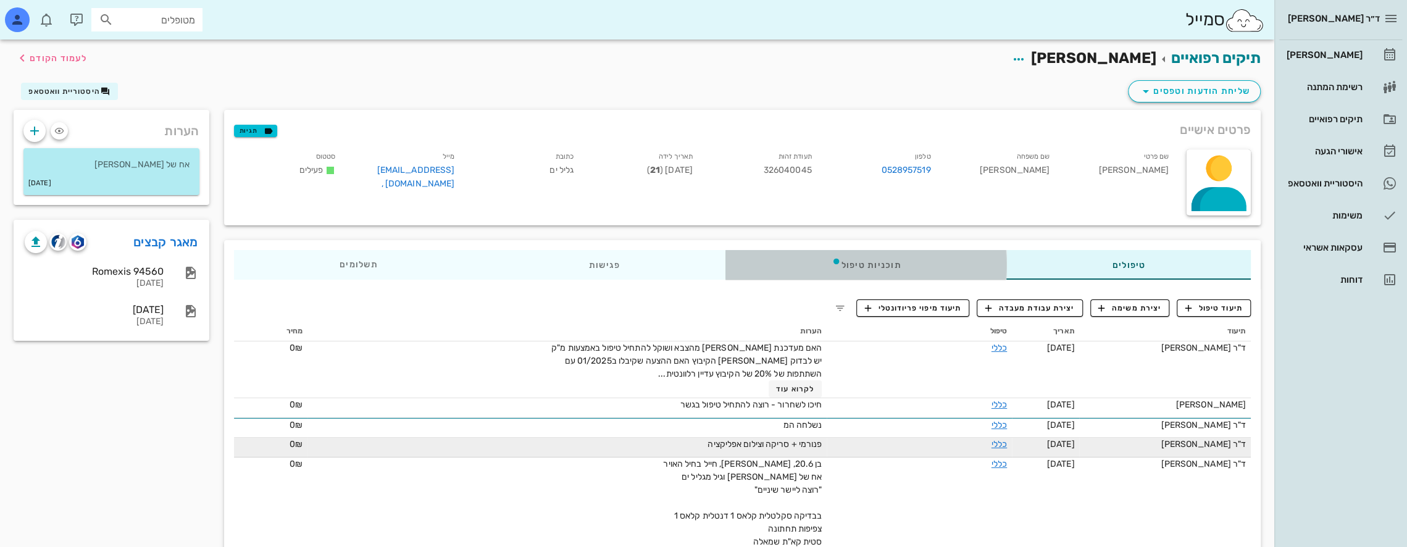
click at [866, 266] on div "תוכניות טיפול" at bounding box center [866, 265] width 281 height 30
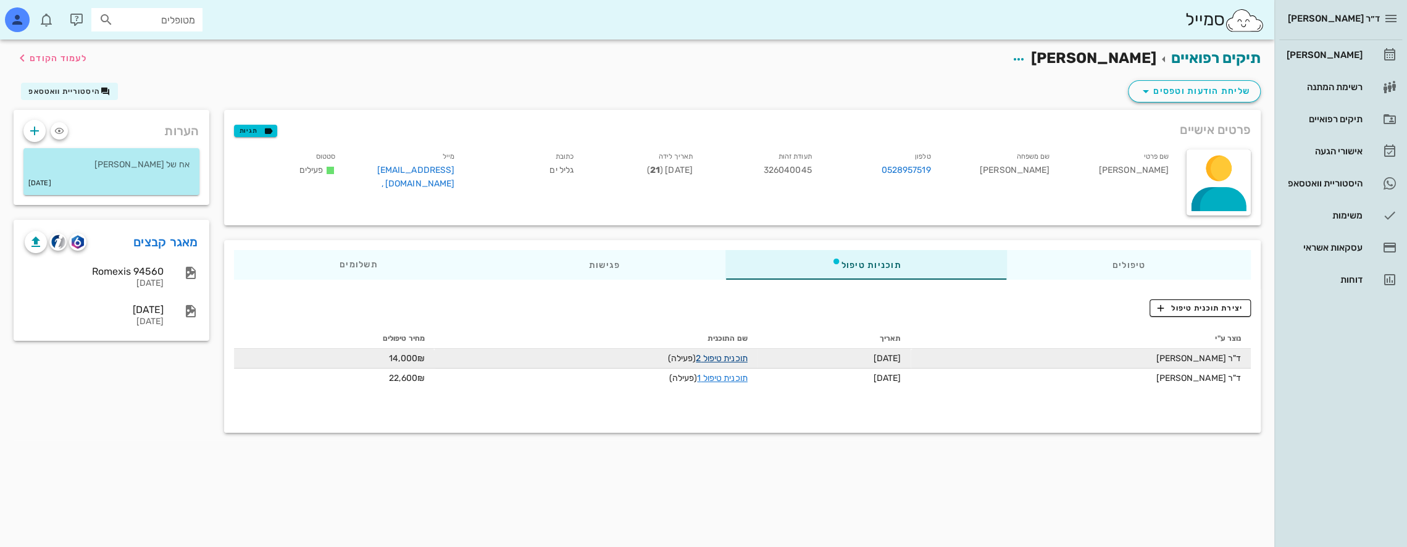
click at [719, 356] on link "תוכנית טיפול 2" at bounding box center [721, 358] width 51 height 10
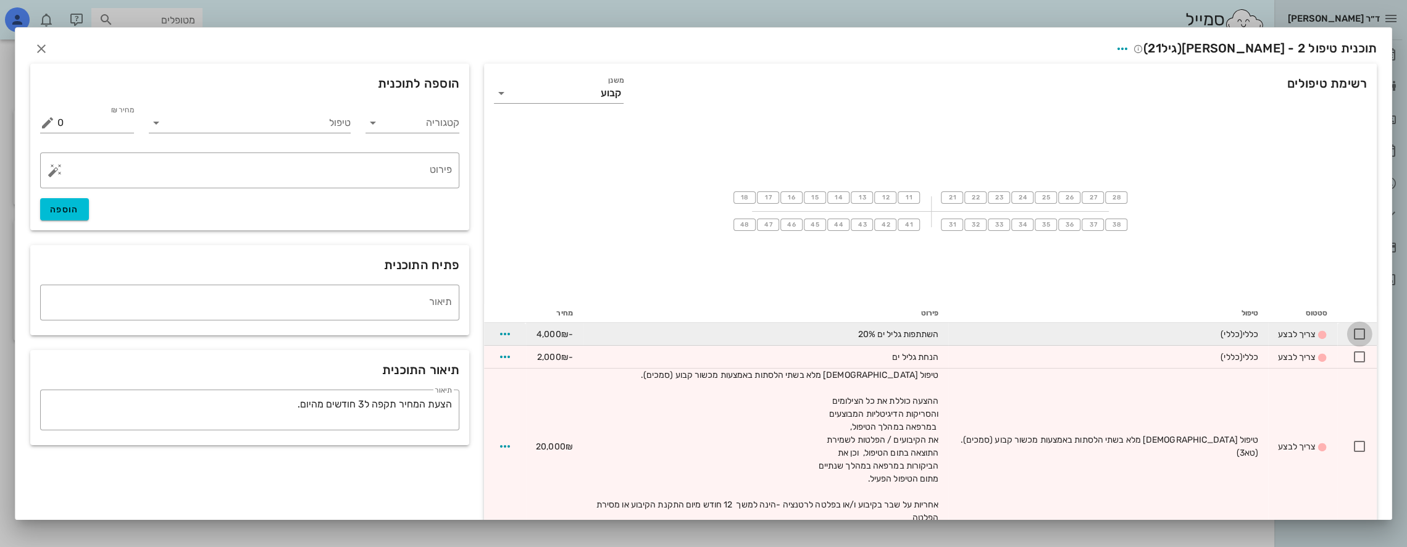
click at [1361, 334] on div at bounding box center [1359, 334] width 21 height 21
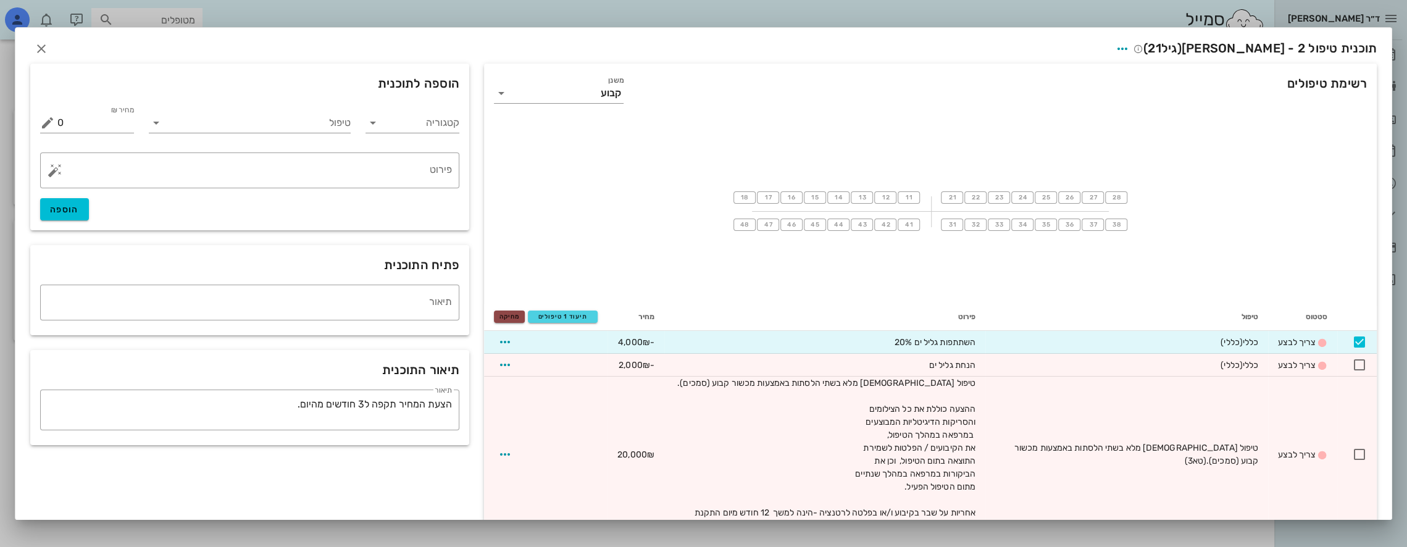
click at [519, 314] on span "מחיקה" at bounding box center [510, 316] width 20 height 7
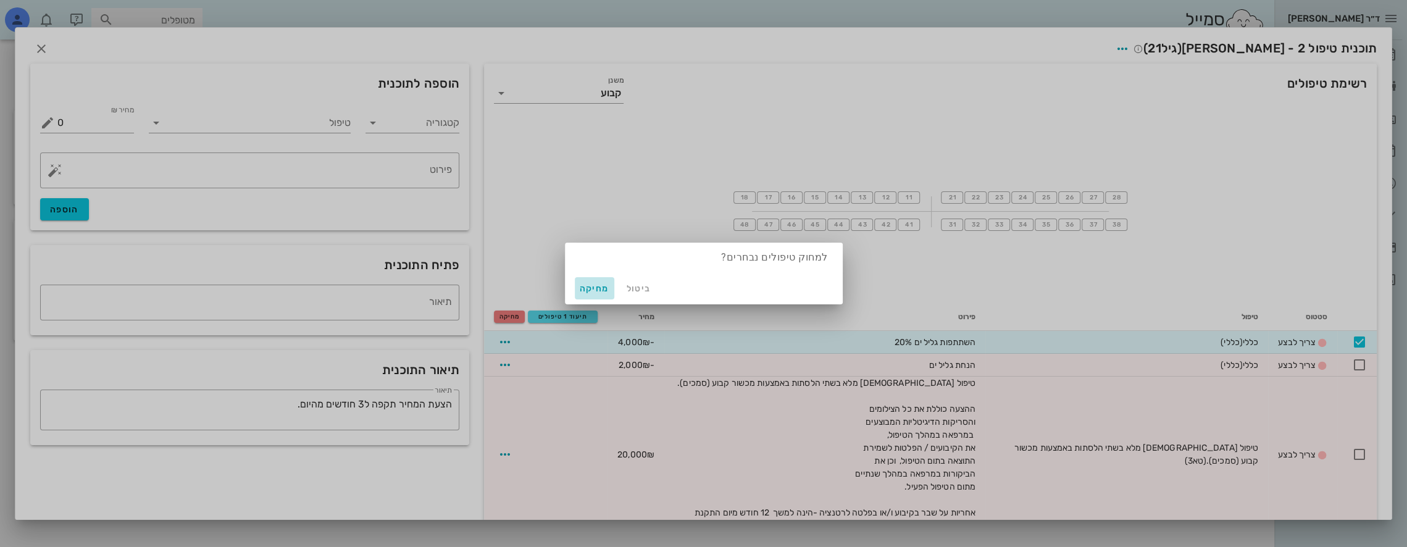
click at [602, 287] on span "מחיקה" at bounding box center [595, 288] width 30 height 10
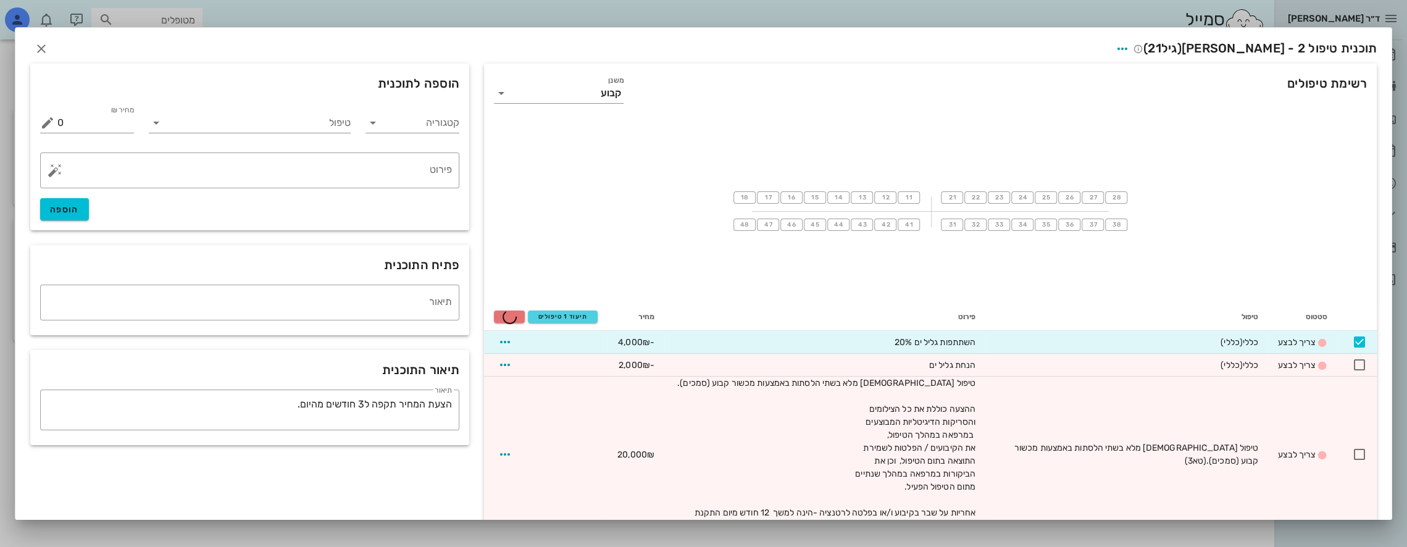
checkbox input "false"
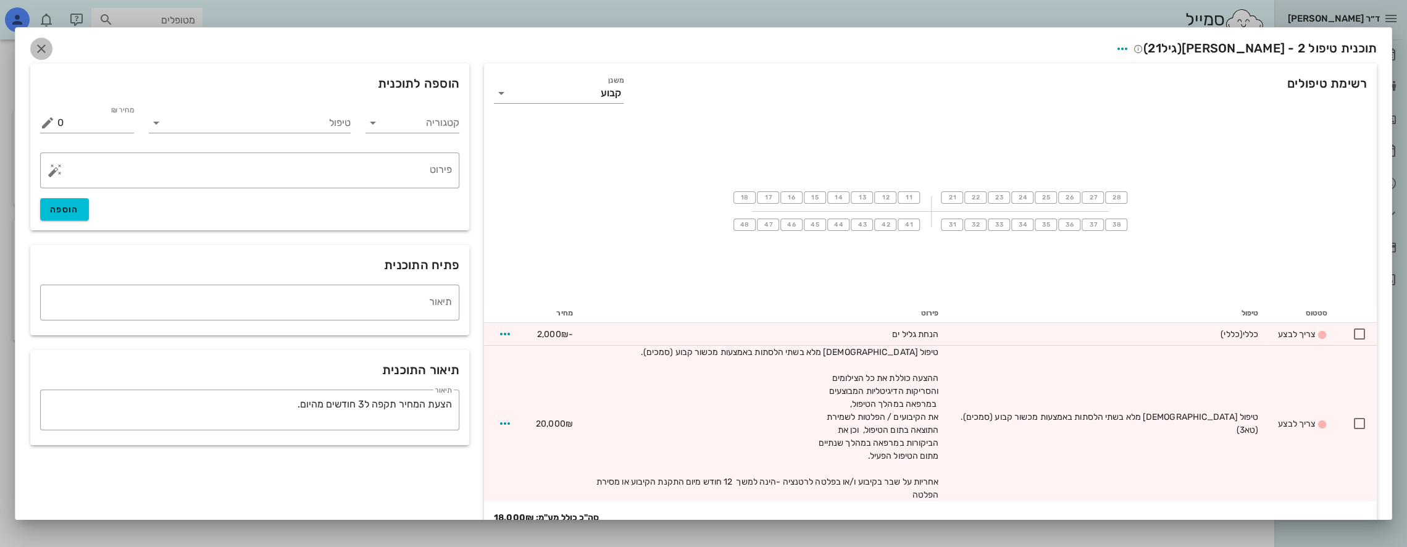
click at [49, 46] on icon "button" at bounding box center [41, 48] width 15 height 15
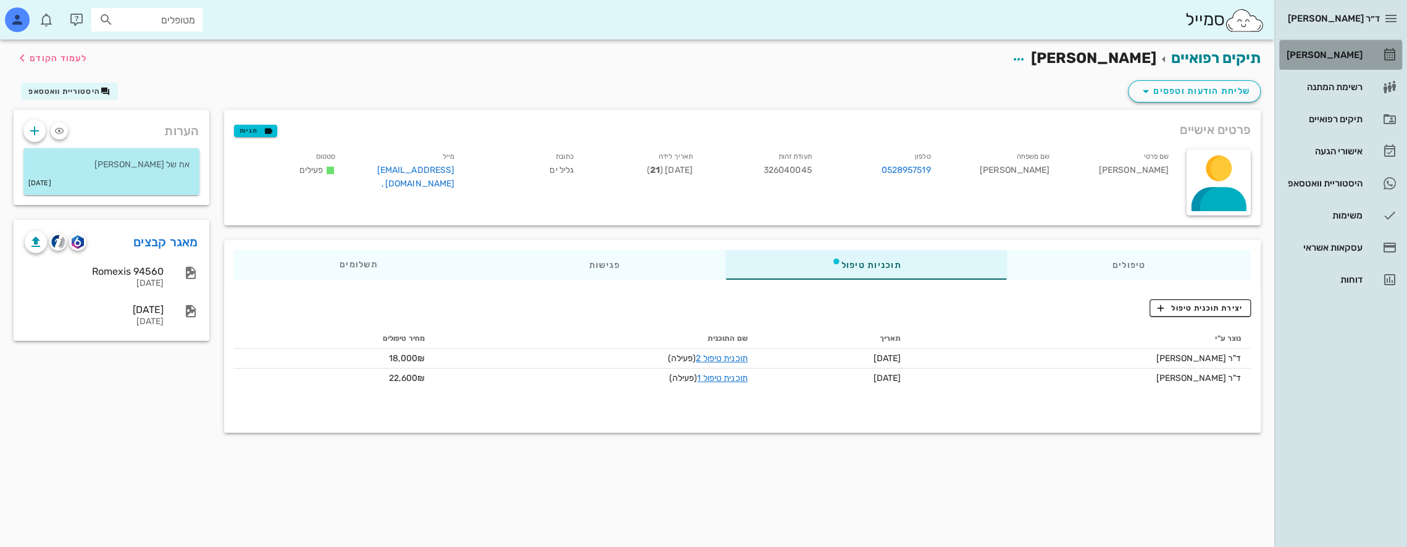
click at [1332, 54] on div "[PERSON_NAME]" at bounding box center [1324, 55] width 78 height 10
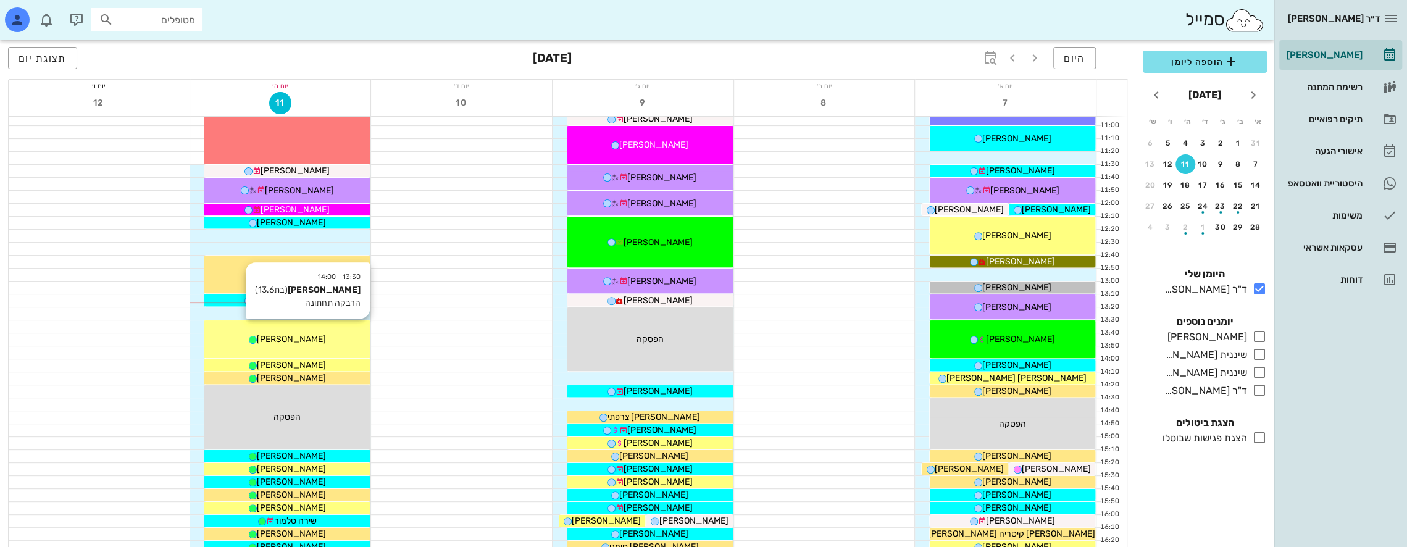
scroll to position [309, 0]
